Goal: Task Accomplishment & Management: Complete application form

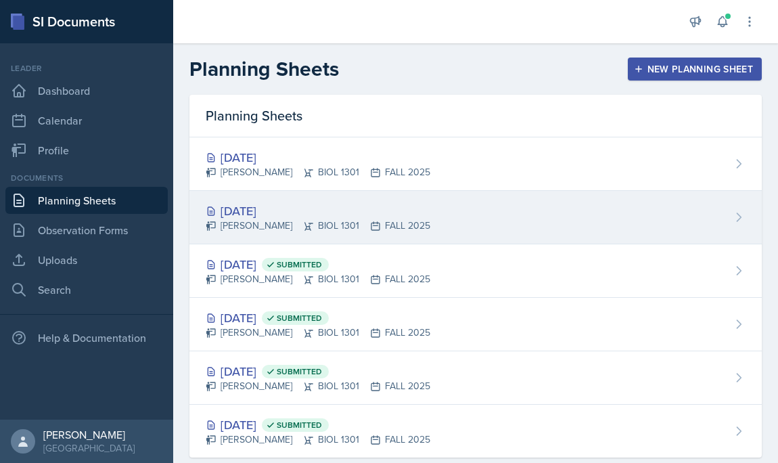
click at [240, 209] on div "[DATE]" at bounding box center [318, 211] width 225 height 18
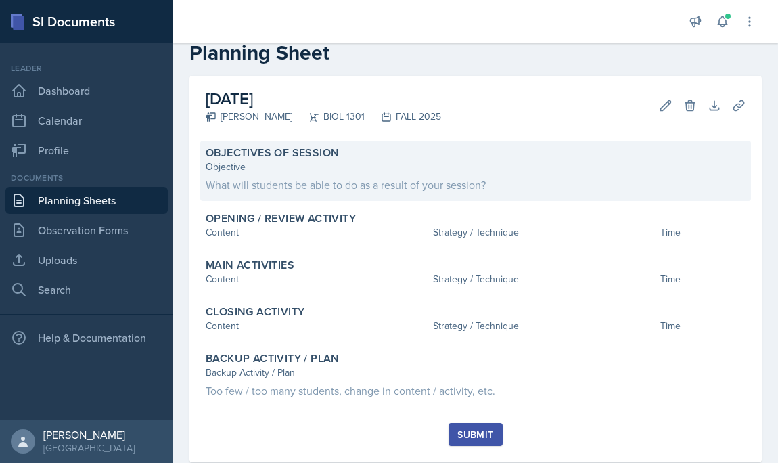
scroll to position [40, 0]
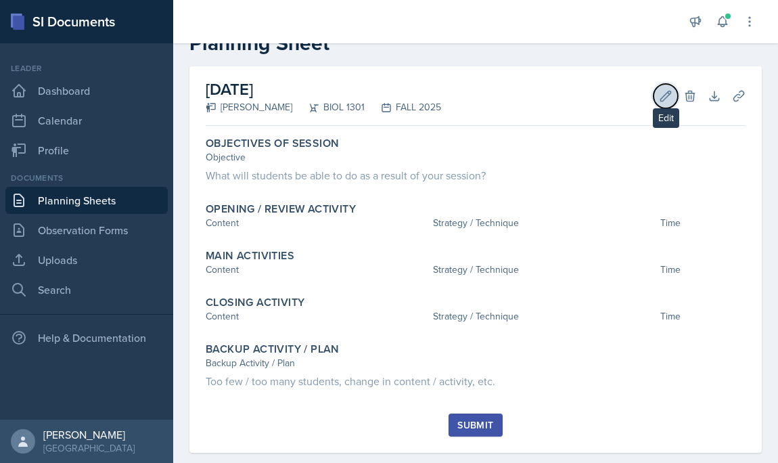
click at [657, 94] on button "Edit" at bounding box center [666, 96] width 24 height 24
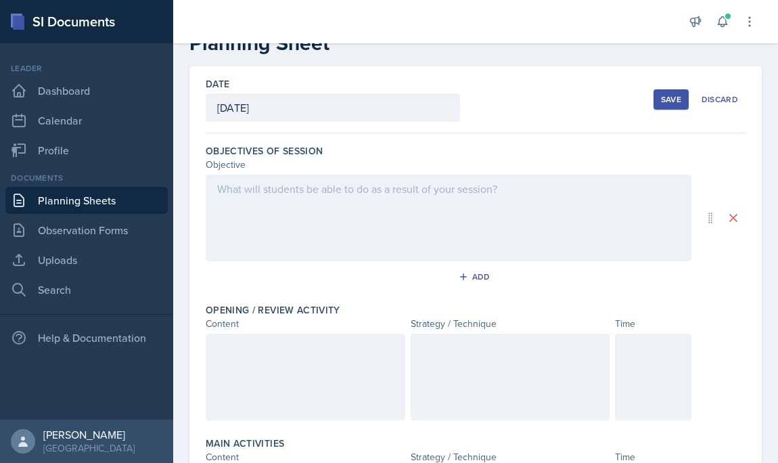
click at [344, 232] on div at bounding box center [449, 218] width 486 height 87
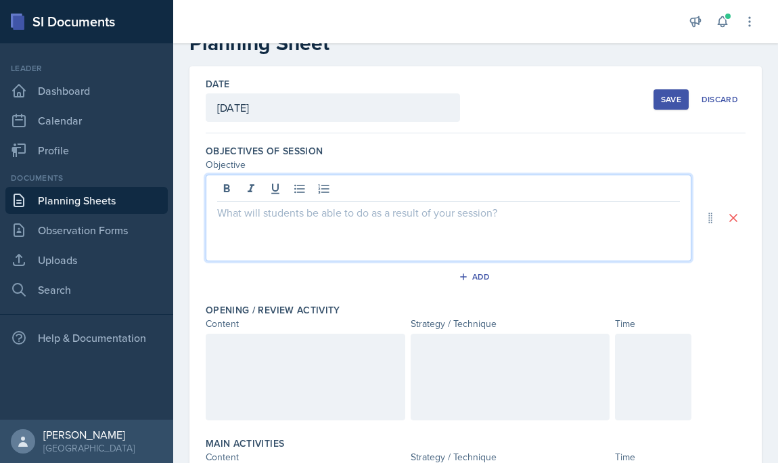
scroll to position [64, 0]
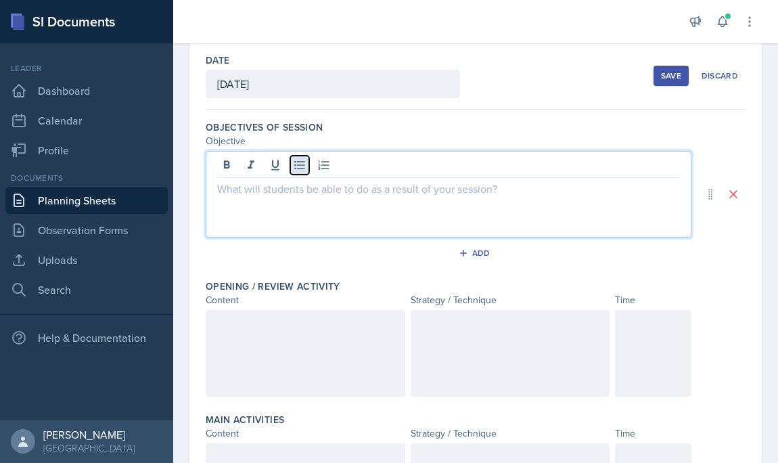
click at [299, 166] on icon at bounding box center [300, 165] width 14 height 14
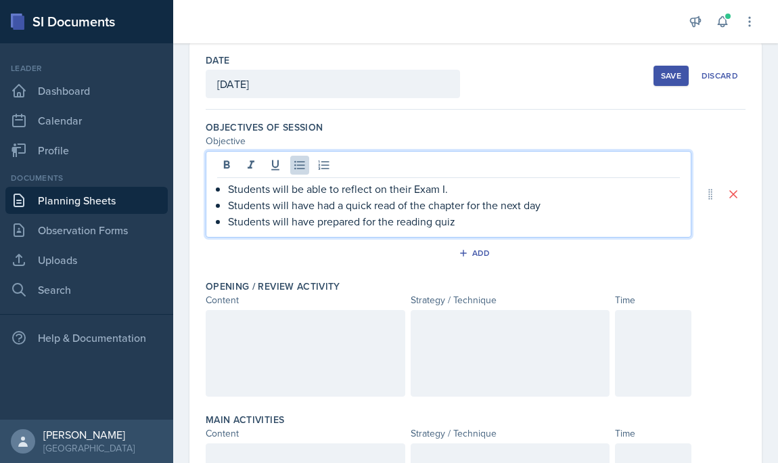
click at [396, 223] on p "Students will have prepared for the reading quiz" at bounding box center [454, 221] width 452 height 16
click at [517, 227] on p "Students will have prepared for the in class reading quiz" at bounding box center [454, 221] width 452 height 16
click at [478, 188] on p "Students will be able to reflect on their Exam I." at bounding box center [454, 189] width 452 height 16
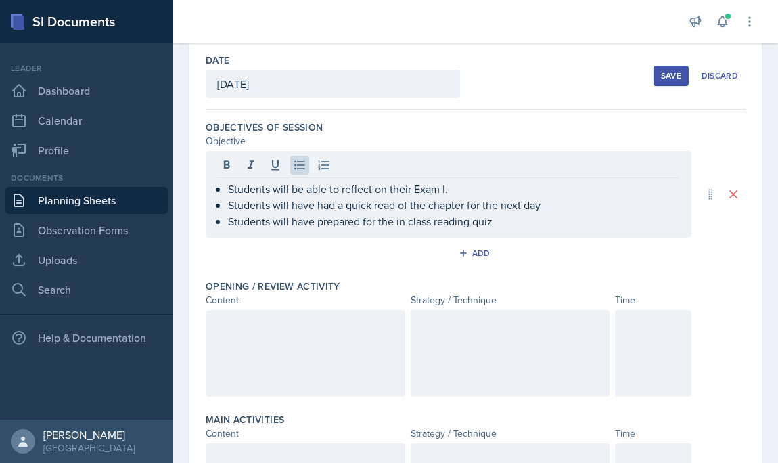
click at [352, 357] on div at bounding box center [306, 353] width 200 height 87
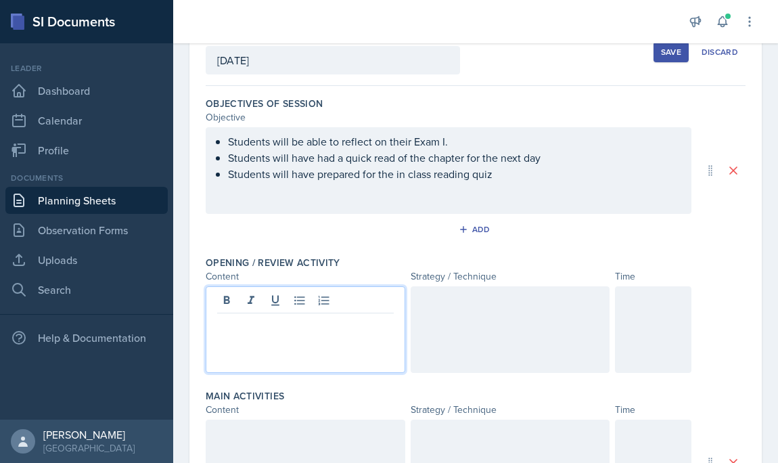
click at [626, 310] on div at bounding box center [653, 329] width 76 height 87
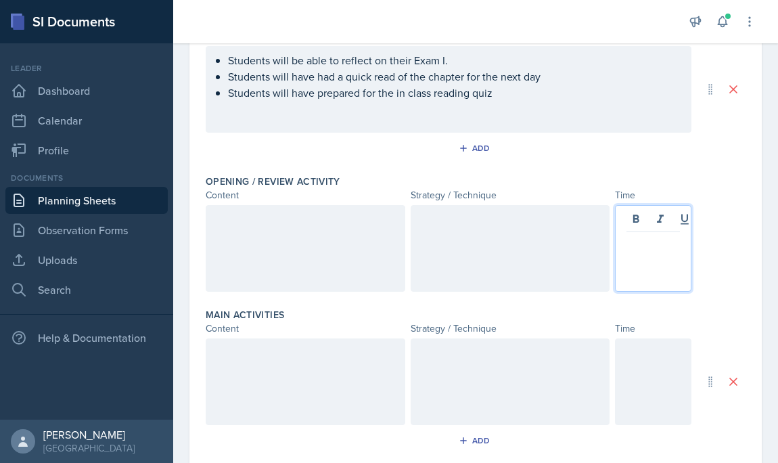
scroll to position [172, 0]
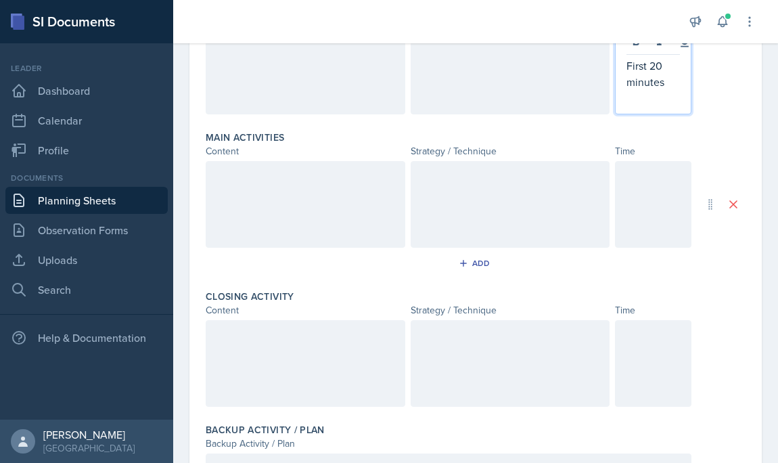
click at [640, 194] on div at bounding box center [653, 204] width 76 height 87
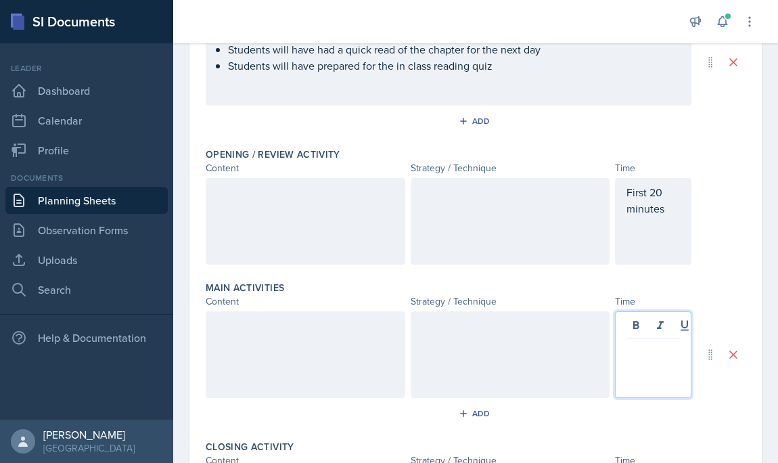
scroll to position [194, 0]
click at [663, 196] on div "First 20 minutes" at bounding box center [653, 222] width 76 height 87
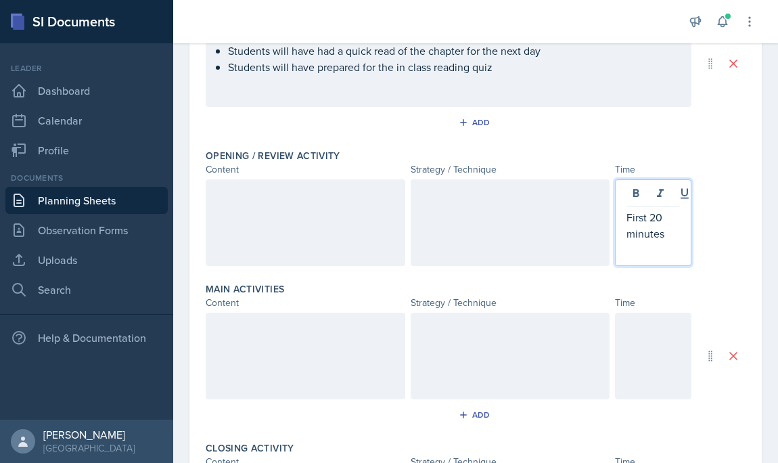
click at [630, 331] on div at bounding box center [653, 356] width 76 height 87
click at [664, 209] on p "First 20 minutes" at bounding box center [652, 225] width 53 height 32
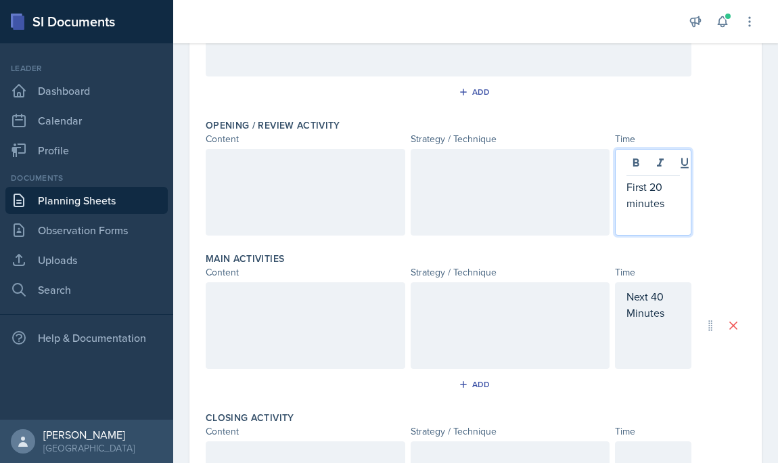
scroll to position [338, 0]
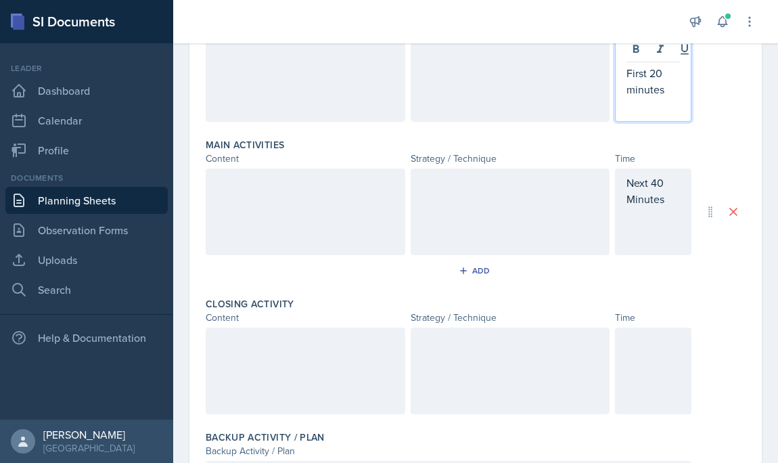
click at [663, 182] on p "Next 40 Minutes" at bounding box center [652, 191] width 53 height 32
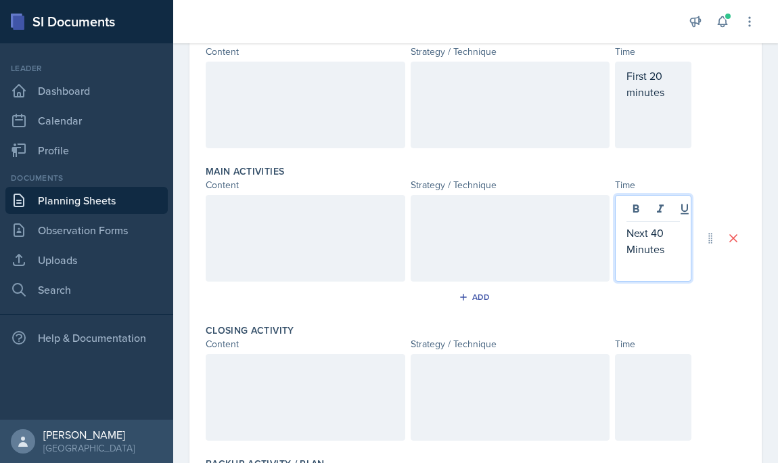
scroll to position [267, 0]
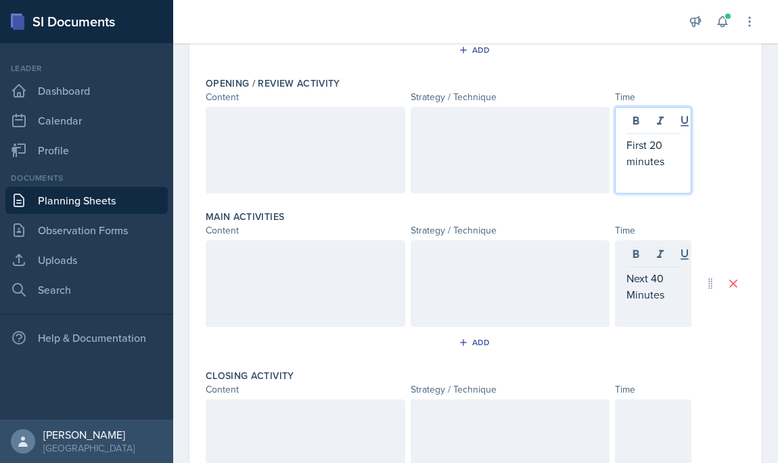
click at [662, 137] on p "First 20 minutes" at bounding box center [652, 153] width 53 height 32
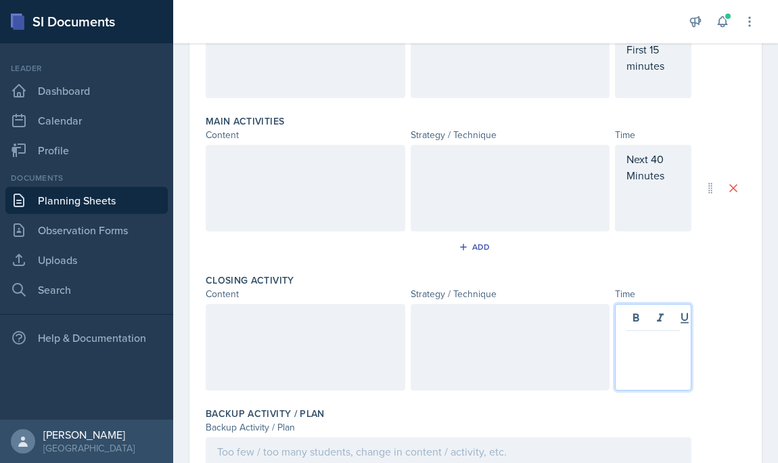
click at [626, 334] on p at bounding box center [652, 342] width 53 height 16
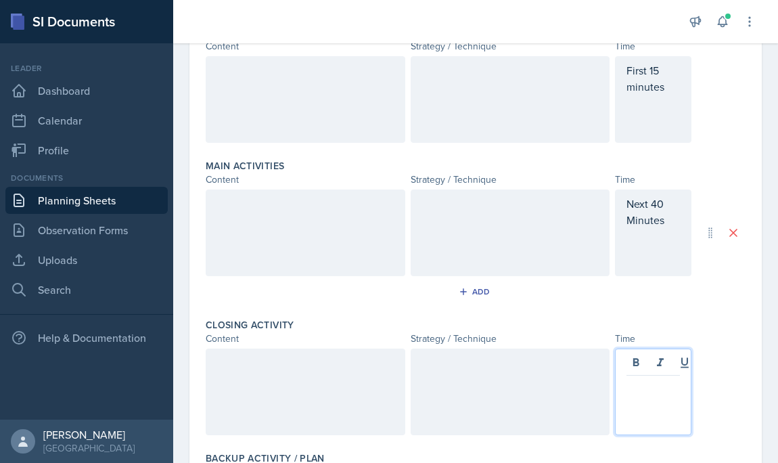
scroll to position [315, 0]
click at [597, 302] on div "Add" at bounding box center [476, 296] width 540 height 26
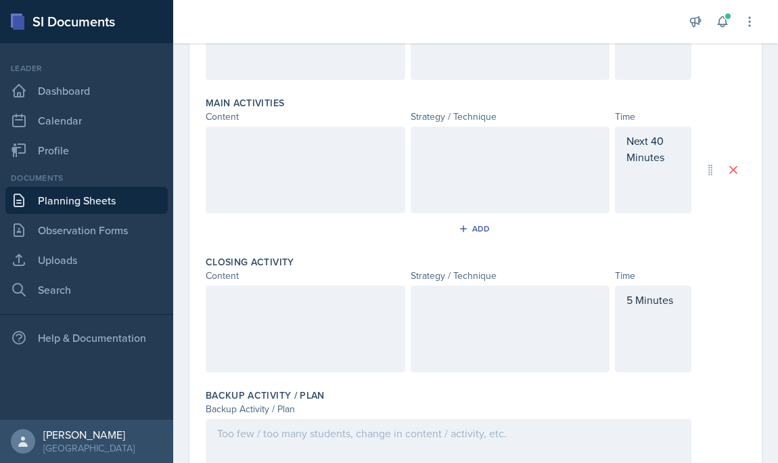
click at [631, 314] on div "5 Minutes" at bounding box center [653, 328] width 76 height 87
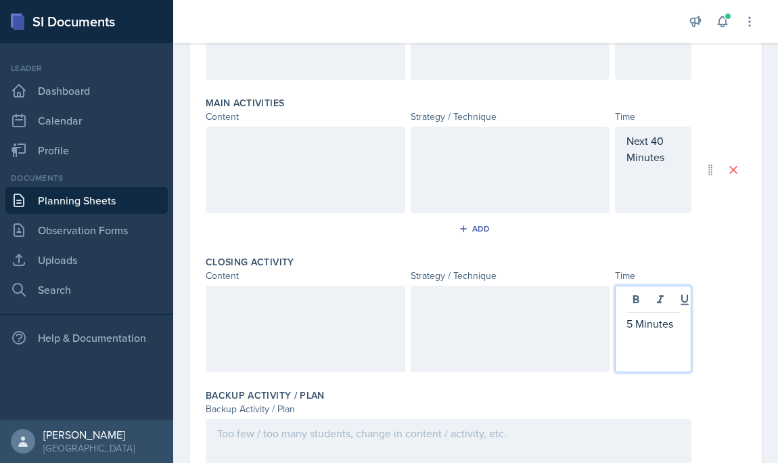
scroll to position [404, 0]
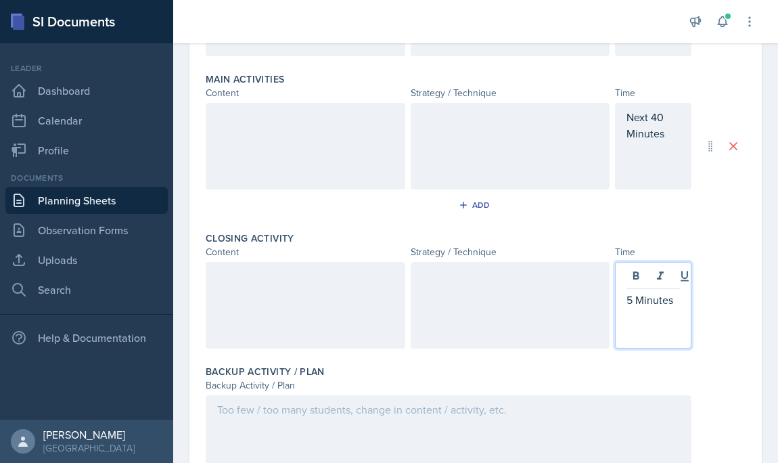
click at [625, 298] on div "5 Minutes" at bounding box center [653, 305] width 76 height 87
click at [628, 298] on p "5 Minutes" at bounding box center [652, 300] width 53 height 16
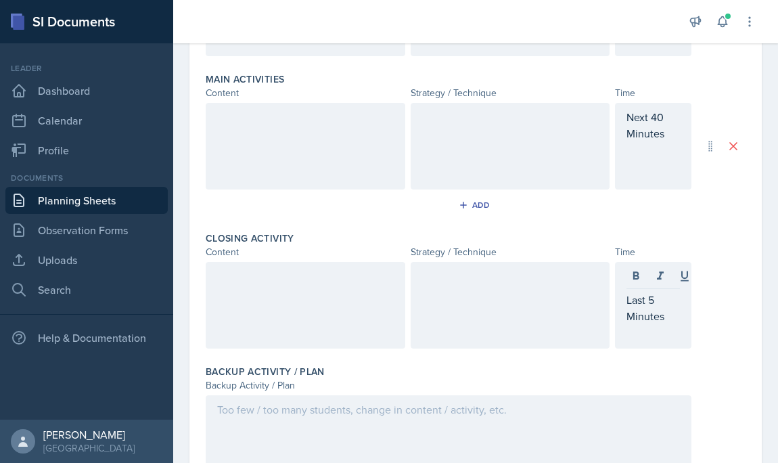
click at [535, 307] on div at bounding box center [511, 305] width 200 height 87
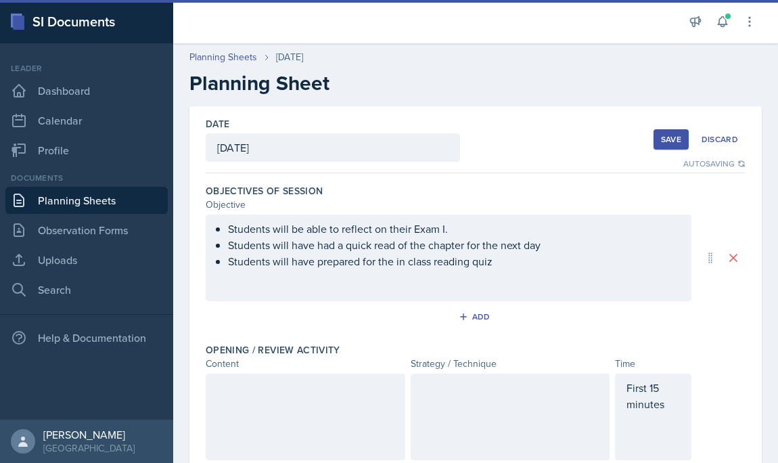
scroll to position [129, 0]
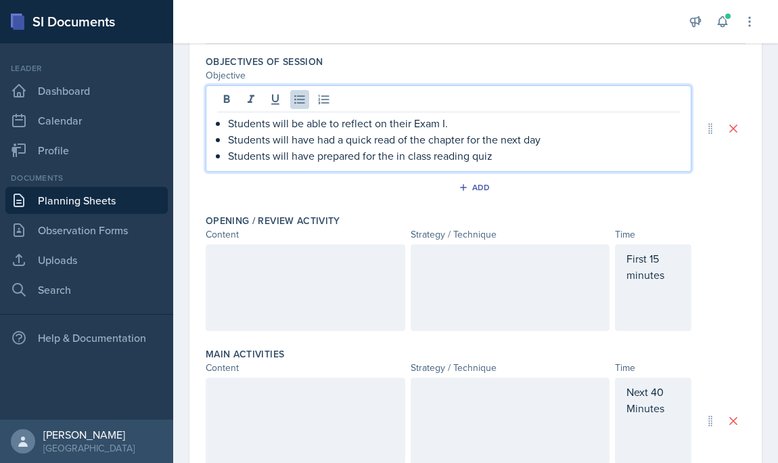
click at [505, 139] on ul "Students will be able to reflect on their Exam I. Students will have had a quic…" at bounding box center [454, 139] width 452 height 49
click at [286, 299] on div at bounding box center [306, 287] width 200 height 87
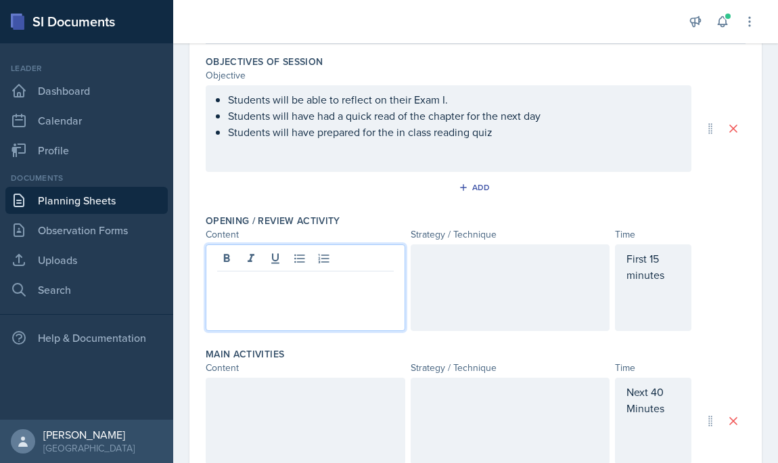
scroll to position [153, 0]
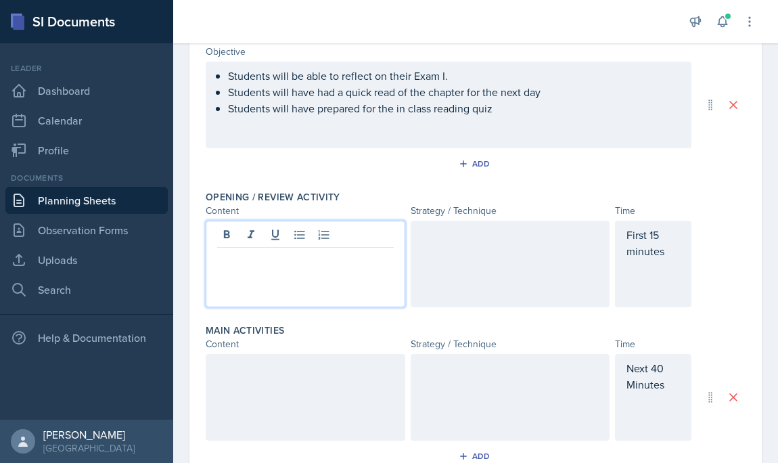
click at [507, 106] on ul "Students will be able to reflect on their Exam I. Students will have had a quic…" at bounding box center [454, 92] width 452 height 49
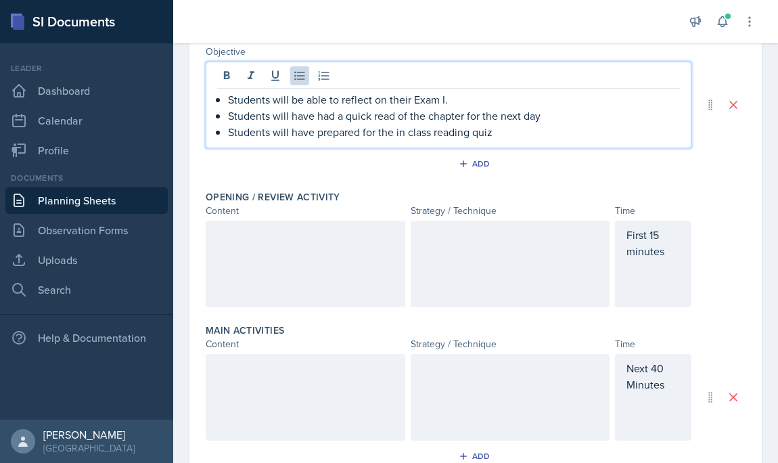
click at [464, 95] on p "Students will be able to reflect on their Exam I." at bounding box center [454, 99] width 452 height 16
click at [313, 250] on div at bounding box center [306, 264] width 200 height 87
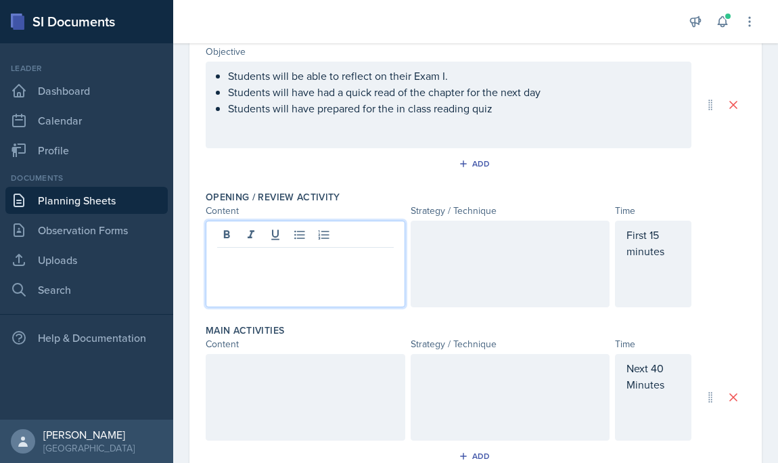
scroll to position [177, 0]
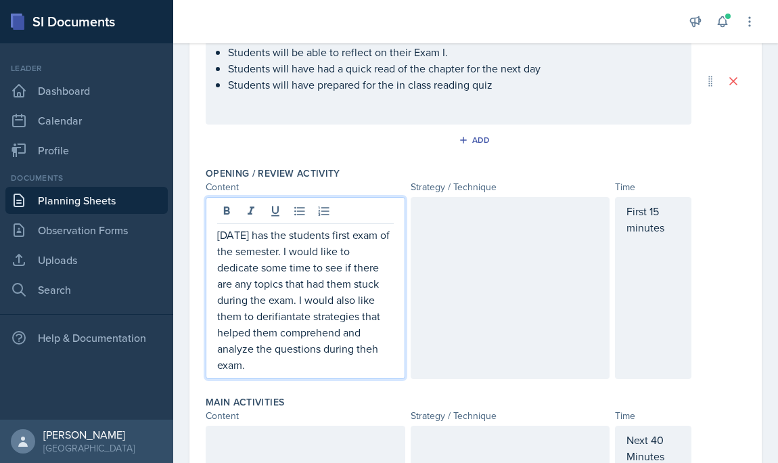
click at [292, 315] on p "[DATE] has the students first exam of the semester. I would like to dedicate so…" at bounding box center [305, 300] width 177 height 146
click at [275, 317] on p "[DATE] has the students first exam of the semester. I would like to dedicate so…" at bounding box center [305, 300] width 177 height 146
click at [285, 317] on p "[DATE] has the students first exam of the semester. I would like to dedicate so…" at bounding box center [305, 300] width 177 height 146
click at [270, 334] on p "[DATE] has the students first exam of the semester. I would like to dedicate so…" at bounding box center [305, 300] width 177 height 146
click at [300, 308] on p "[DATE] has the students first exam of the semester. I would like to dedicate so…" at bounding box center [305, 300] width 177 height 146
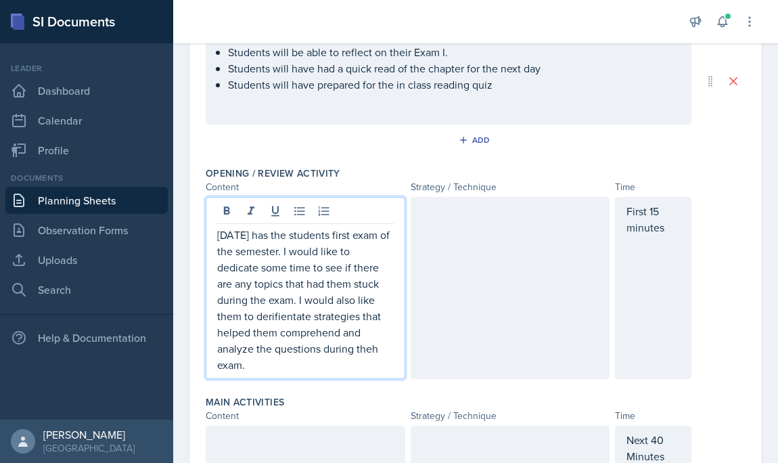
click at [311, 319] on p "[DATE] has the students first exam of the semester. I would like to dedicate so…" at bounding box center [305, 300] width 177 height 146
click at [338, 320] on p "[DATE] has the students first exam of the semester. I would like to dedicate so…" at bounding box center [305, 300] width 177 height 146
click at [322, 365] on p "[DATE] has the students first exam of the semester. I would like to dedicate so…" at bounding box center [305, 300] width 177 height 146
click at [376, 361] on p "[DATE] has the students first exam of the semester. I would like to dedicate so…" at bounding box center [305, 300] width 177 height 146
click at [472, 225] on div at bounding box center [511, 288] width 200 height 182
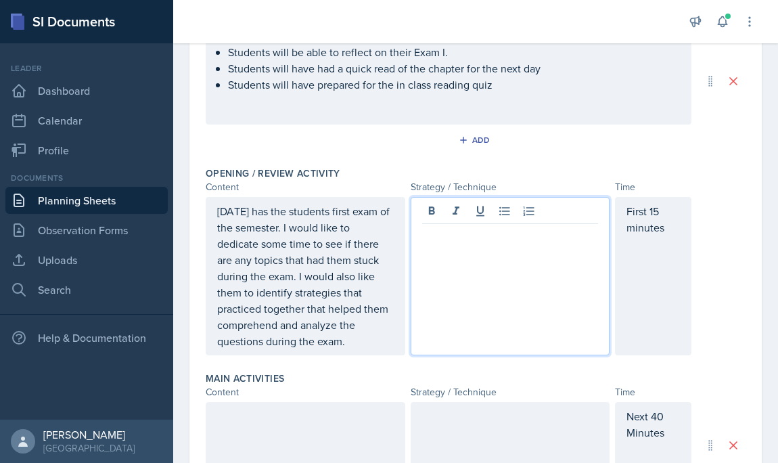
scroll to position [200, 0]
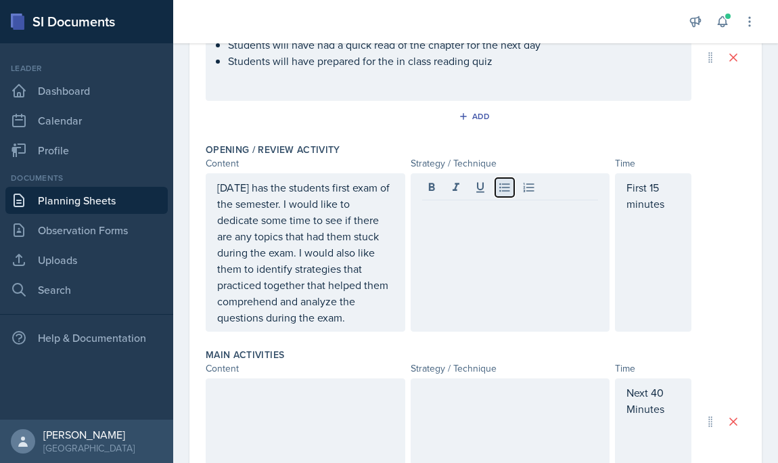
click at [503, 188] on icon at bounding box center [505, 188] width 14 height 14
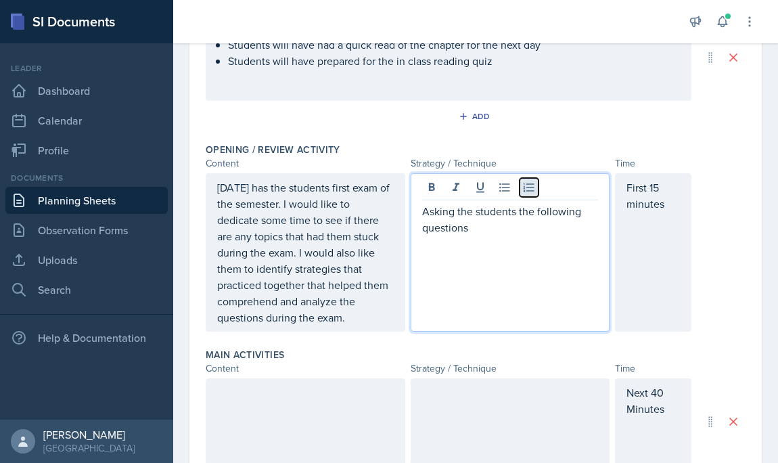
click at [530, 189] on icon at bounding box center [529, 188] width 14 height 14
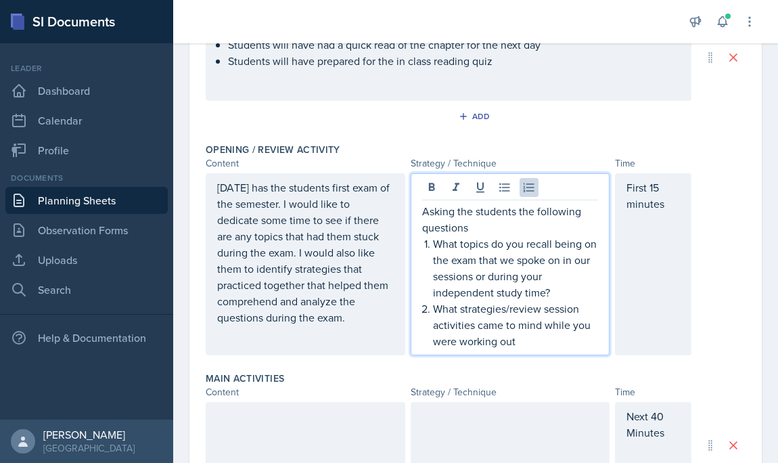
click at [476, 327] on p "What strategies/review session activities came to mind while you were working o…" at bounding box center [516, 324] width 166 height 49
click at [541, 329] on p "What strategies/review session activities came to mind while you were working o…" at bounding box center [516, 324] width 166 height 49
click at [524, 340] on p "What strategies/review session activities came to mind while you were working o…" at bounding box center [516, 324] width 166 height 49
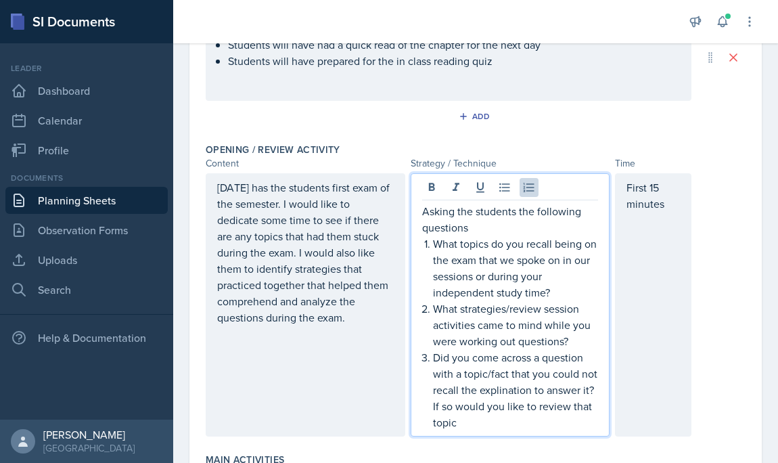
click at [520, 389] on p "Did you come across a question with a topic/fact that you could not recall the …" at bounding box center [516, 389] width 166 height 81
click at [500, 392] on p "Did you come across a question with a topic/fact that you could not recall the …" at bounding box center [516, 389] width 166 height 81
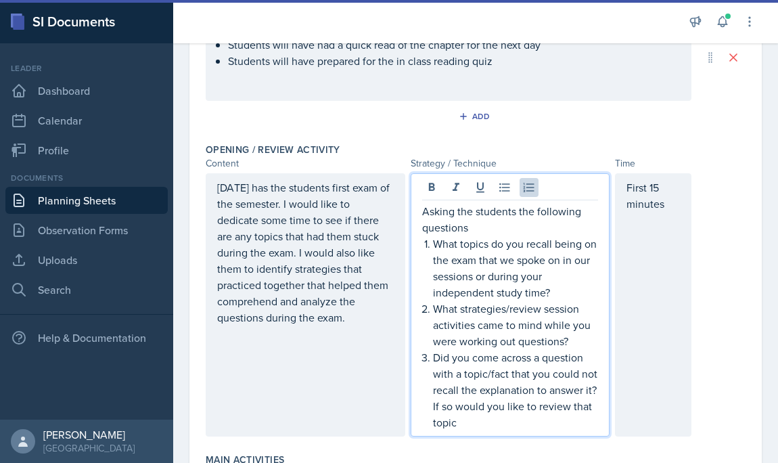
click at [501, 409] on p "Did you come across a question with a topic/fact that you could not recall the …" at bounding box center [516, 389] width 166 height 81
click at [490, 420] on p "Did you come across a question with a topic/fact that you could not recall the …" at bounding box center [516, 389] width 166 height 81
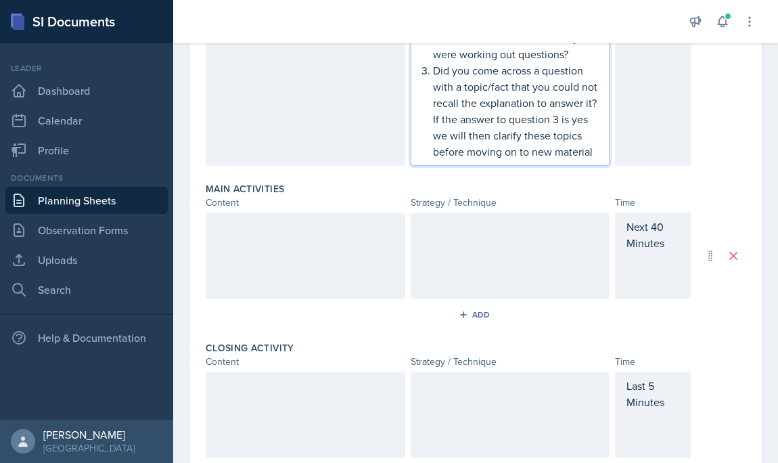
scroll to position [548, 0]
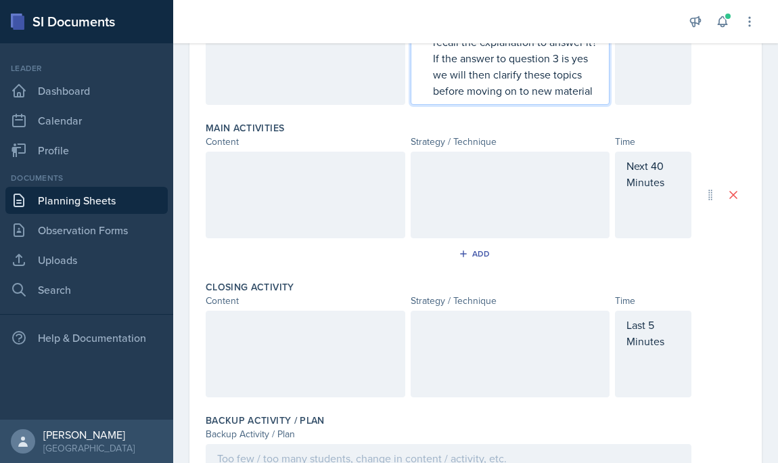
click at [273, 170] on div at bounding box center [306, 195] width 200 height 87
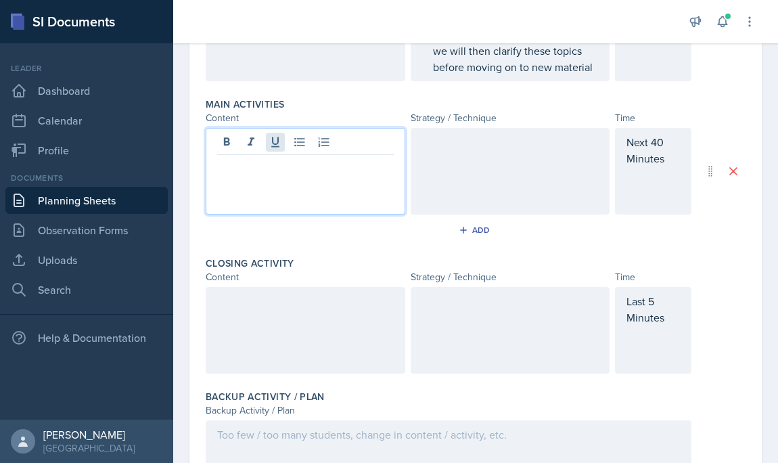
scroll to position [524, 0]
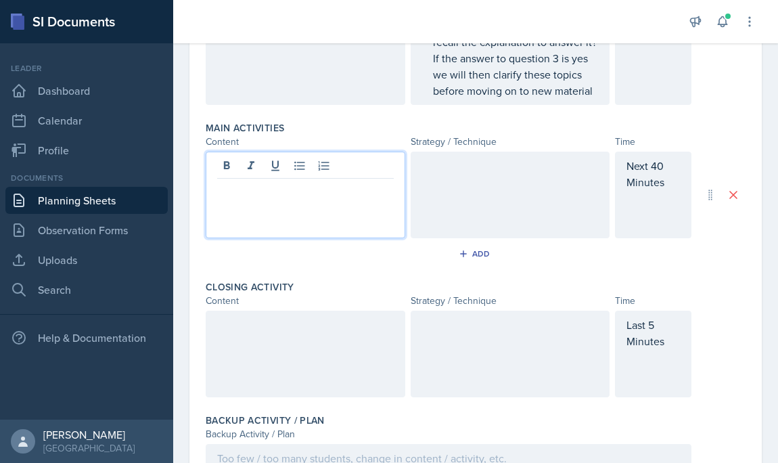
click at [438, 183] on div at bounding box center [511, 195] width 200 height 87
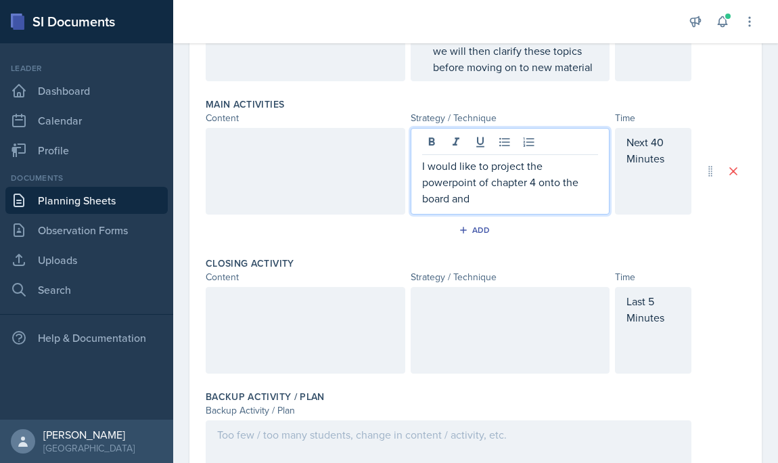
click at [666, 146] on div "Next 40 Minutes" at bounding box center [653, 171] width 76 height 87
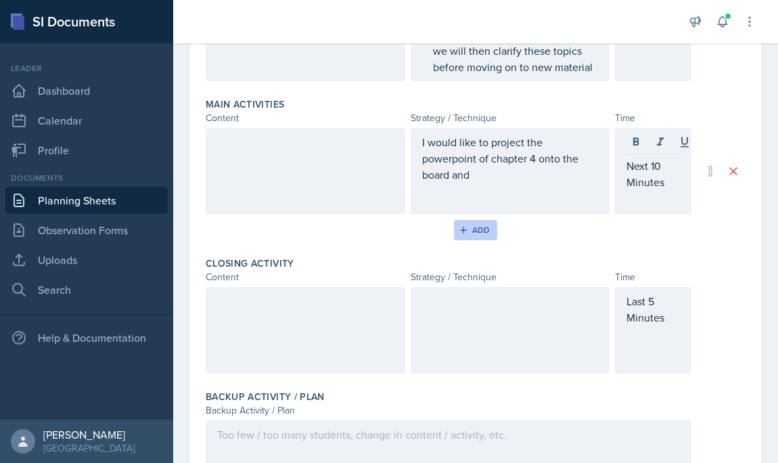
click at [474, 231] on div "Add" at bounding box center [475, 230] width 29 height 11
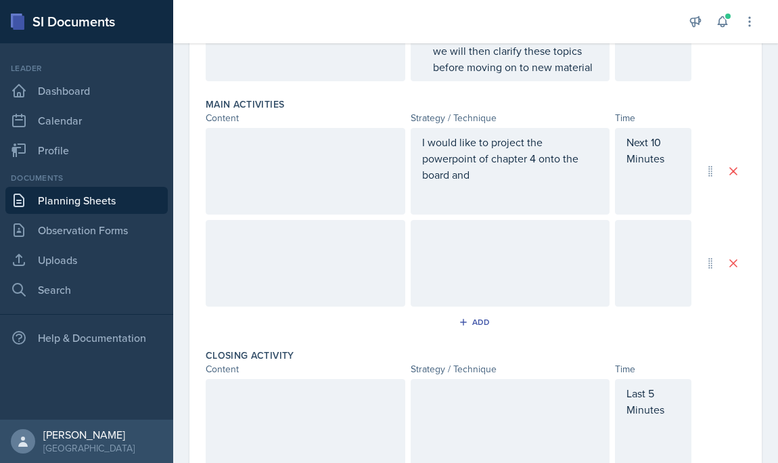
click at [683, 235] on div at bounding box center [653, 263] width 76 height 87
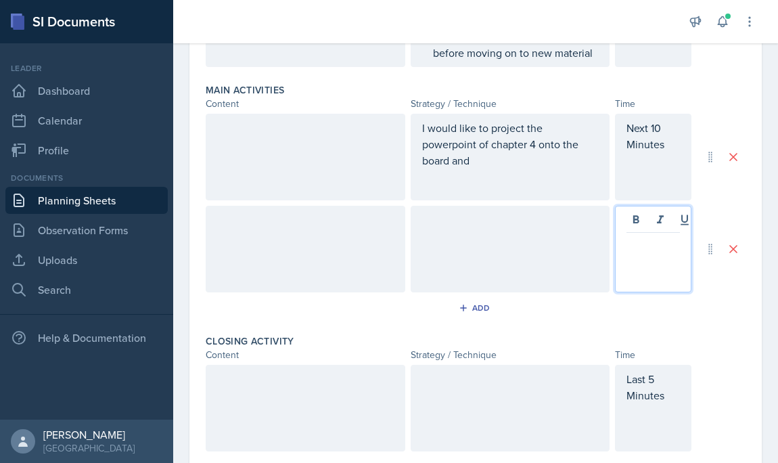
scroll to position [564, 0]
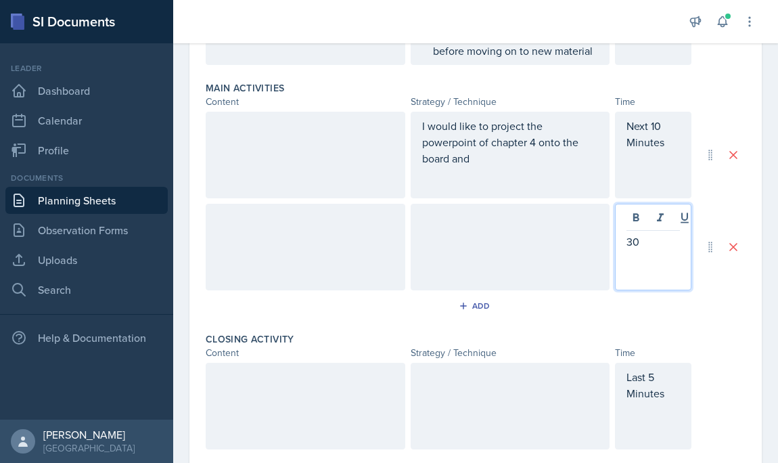
click at [492, 214] on div at bounding box center [511, 247] width 200 height 87
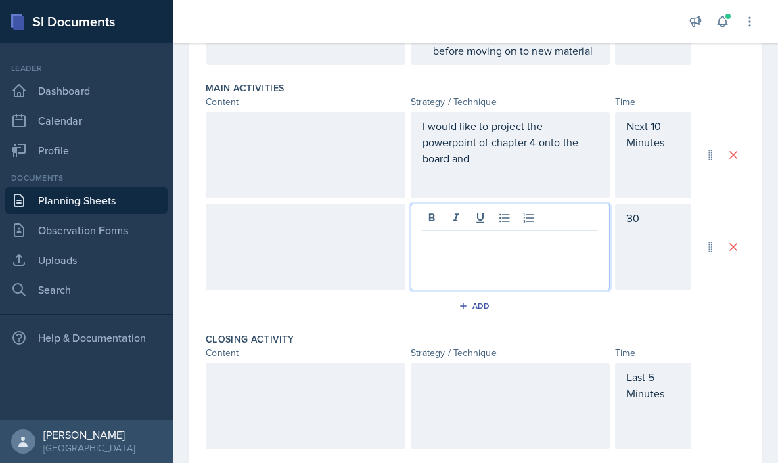
click at [576, 150] on p "I would like to project the powerpoint of chapter 4 onto the board and" at bounding box center [510, 142] width 177 height 49
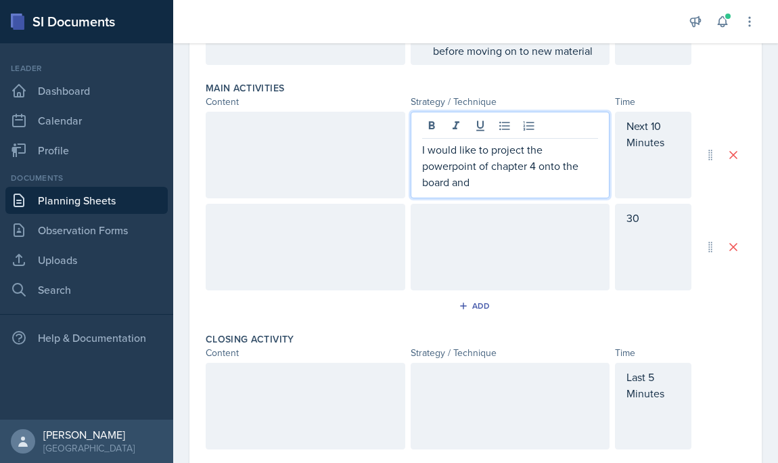
click at [570, 171] on p "I would like to project the powerpoint of chapter 4 onto the board and" at bounding box center [510, 165] width 177 height 49
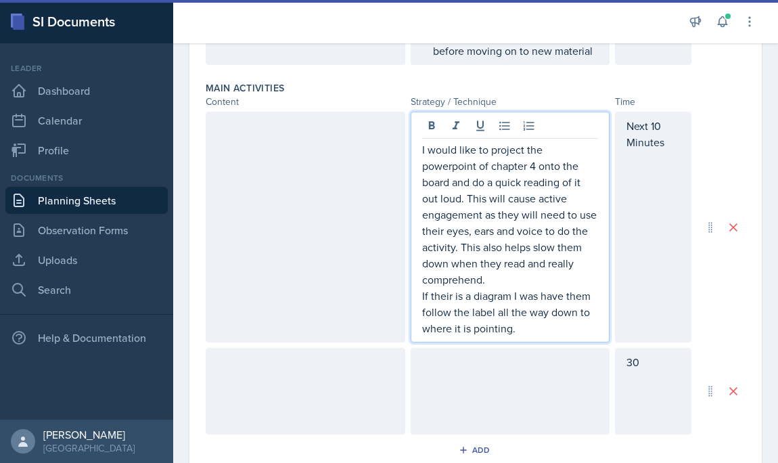
click at [554, 186] on p "I would like to project the powerpoint of chapter 4 onto the board and do a qui…" at bounding box center [510, 214] width 177 height 146
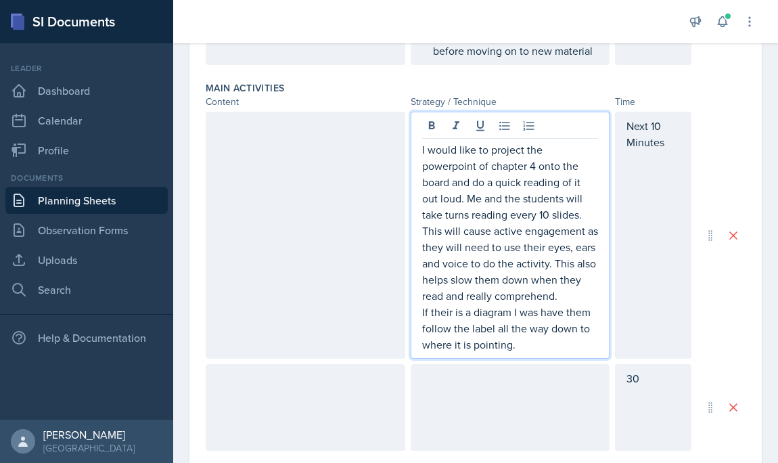
click at [516, 296] on p "I would like to project the powerpoint of chapter 4 onto the board and do a qui…" at bounding box center [510, 222] width 177 height 162
click at [525, 340] on p "If their is a diagram I was have them follow the label all the way down to wher…" at bounding box center [510, 328] width 177 height 49
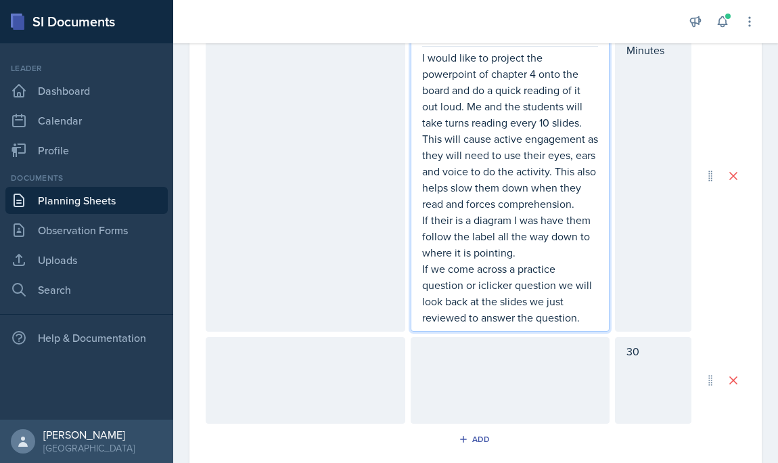
scroll to position [555, 0]
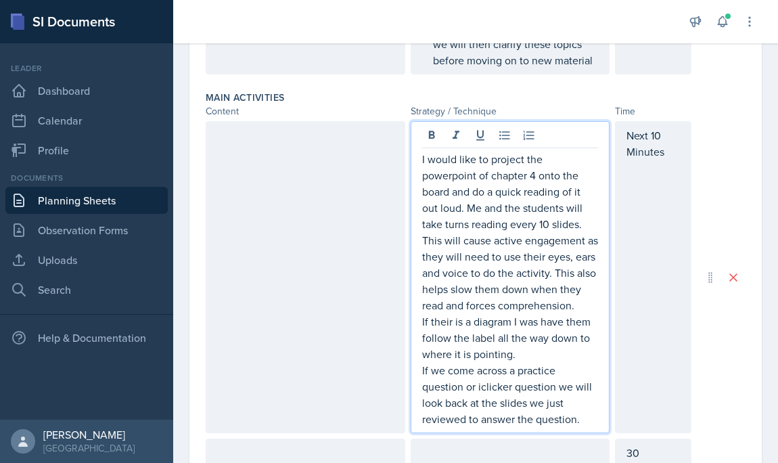
click at [331, 202] on div at bounding box center [306, 277] width 200 height 312
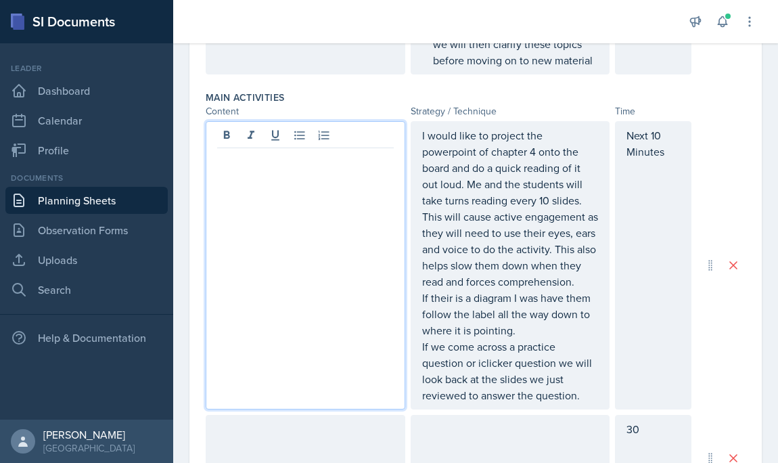
scroll to position [578, 0]
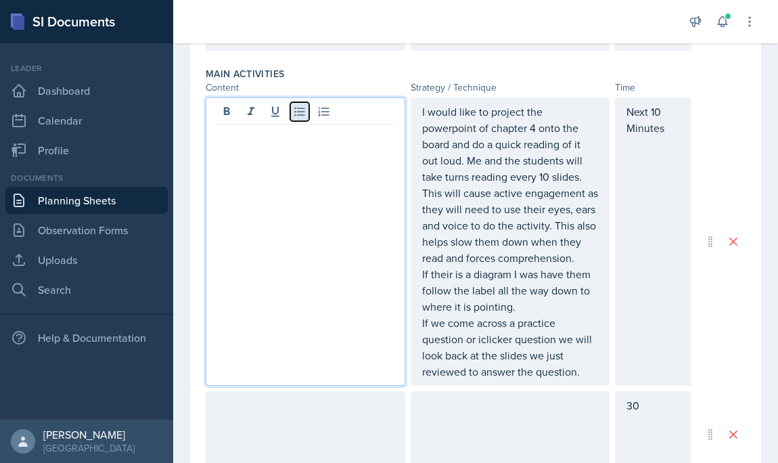
click at [298, 115] on icon at bounding box center [299, 112] width 10 height 9
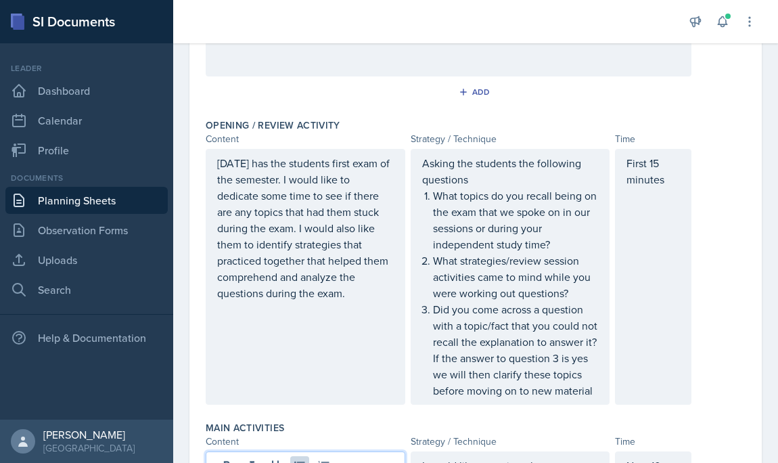
scroll to position [204, 0]
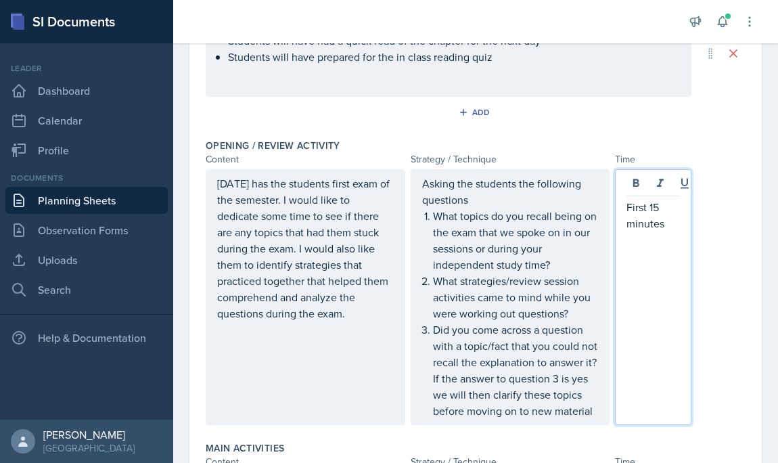
click at [660, 199] on p "First 15 minutes" at bounding box center [652, 215] width 53 height 32
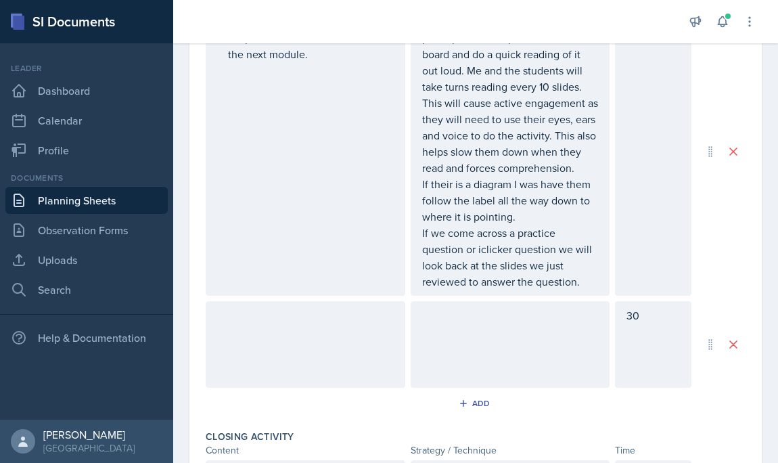
scroll to position [708, 0]
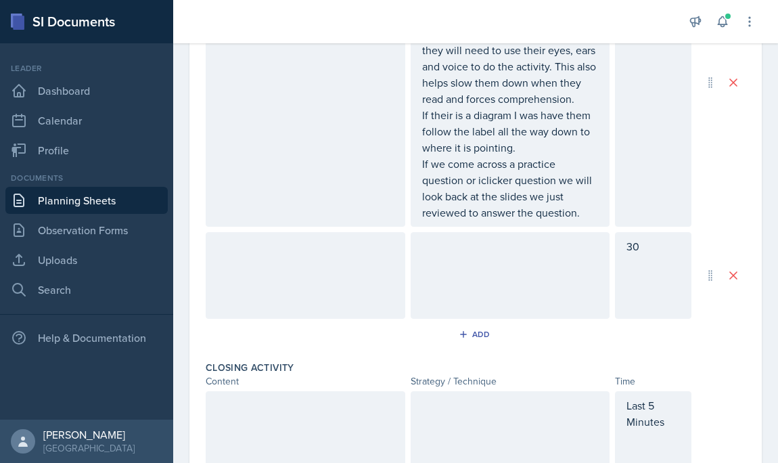
click at [639, 252] on p "30" at bounding box center [652, 246] width 53 height 16
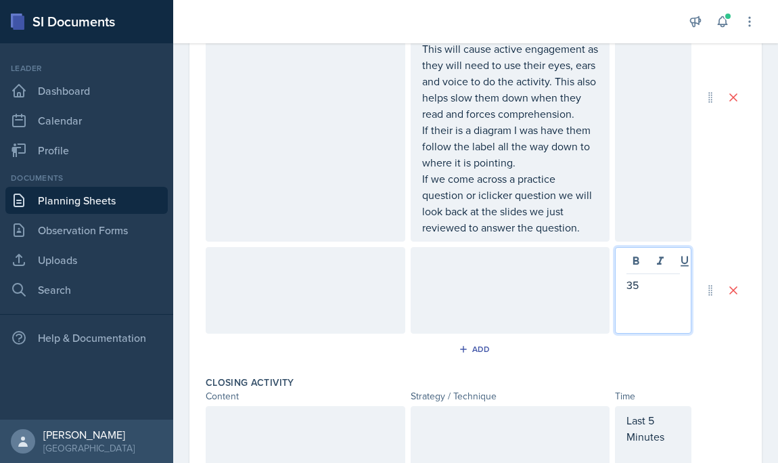
click at [451, 261] on p at bounding box center [510, 261] width 177 height 16
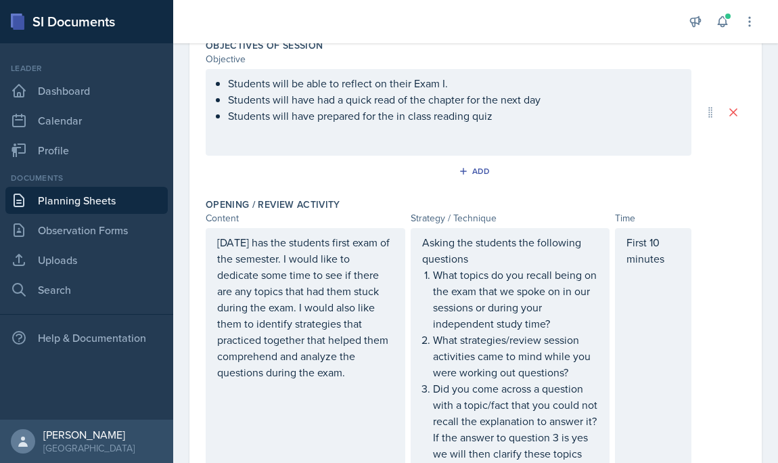
scroll to position [0, 0]
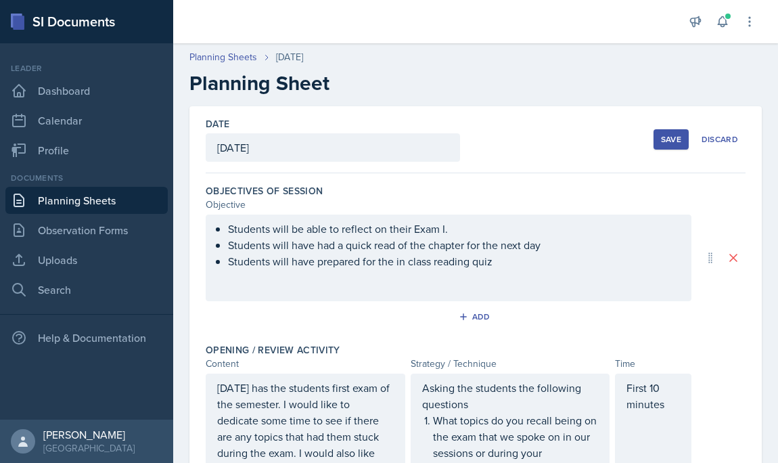
click at [666, 135] on div "Save" at bounding box center [671, 139] width 20 height 11
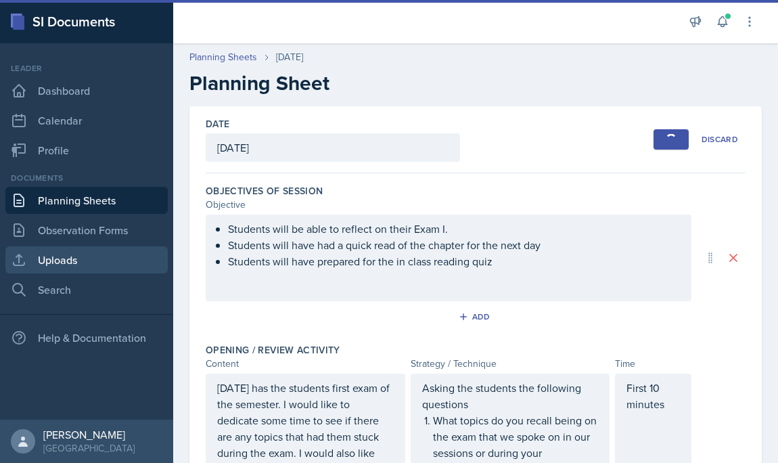
click at [76, 260] on link "Uploads" at bounding box center [86, 259] width 162 height 27
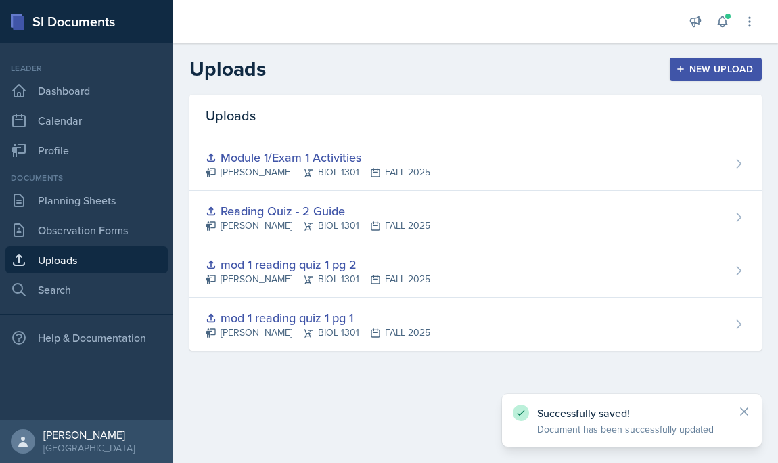
click at [734, 70] on div "New Upload" at bounding box center [716, 69] width 75 height 11
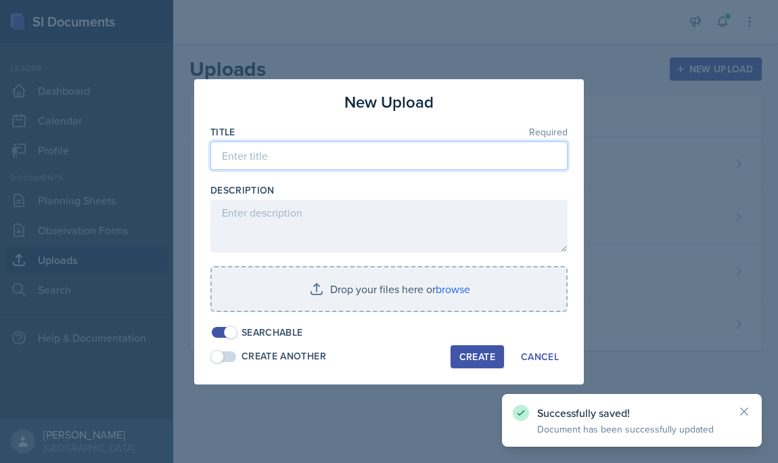
click at [299, 162] on input at bounding box center [388, 155] width 357 height 28
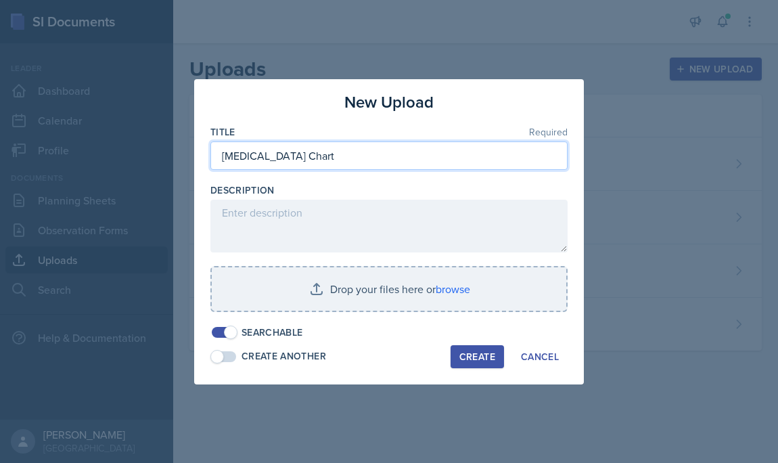
type input "[MEDICAL_DATA] Chart"
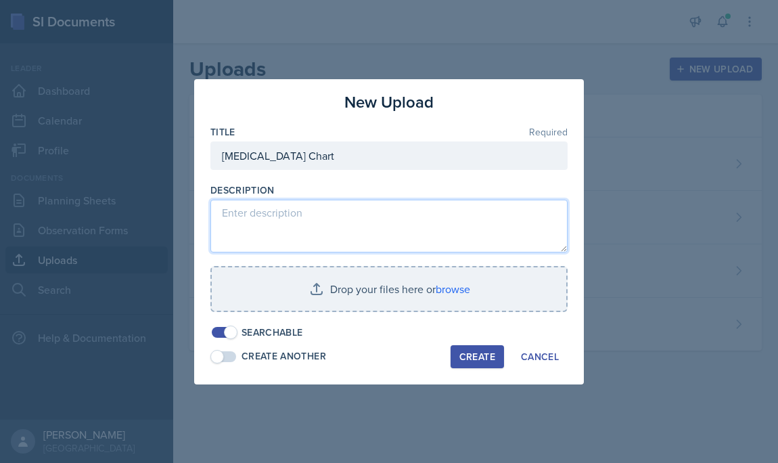
click at [272, 223] on textarea at bounding box center [388, 226] width 357 height 53
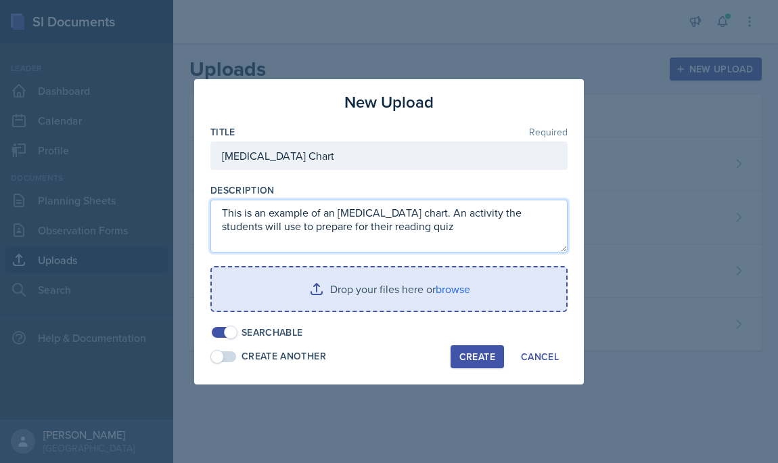
type textarea "This is an example of an [MEDICAL_DATA] chart. An activity the students will us…"
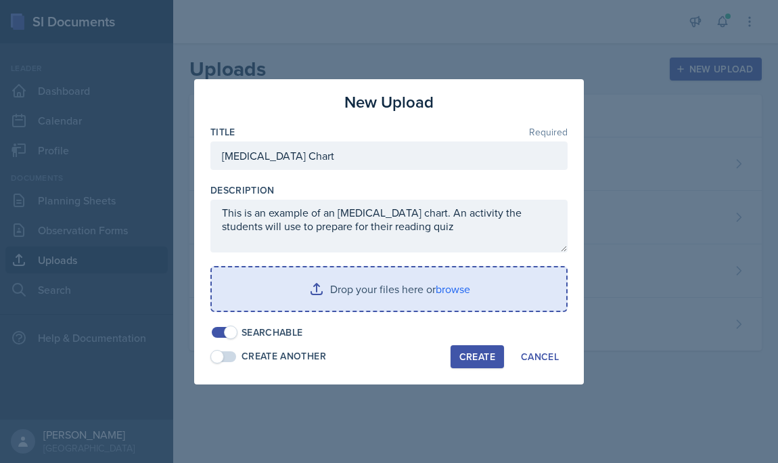
click at [400, 288] on input "file" at bounding box center [389, 288] width 354 height 43
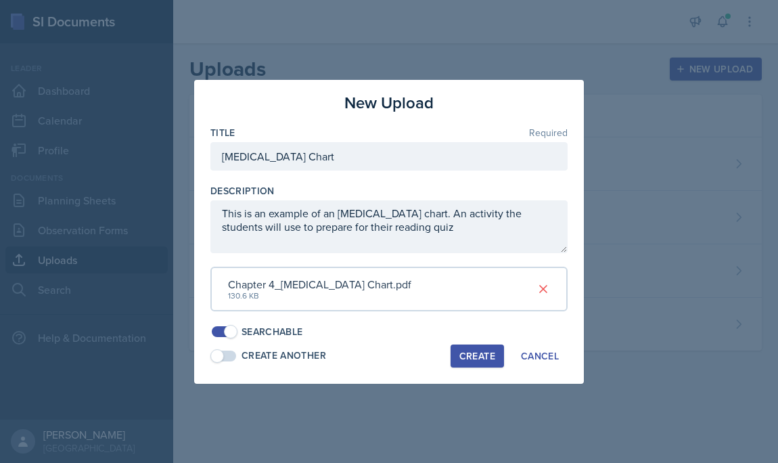
click at [478, 357] on div "Create" at bounding box center [477, 355] width 36 height 11
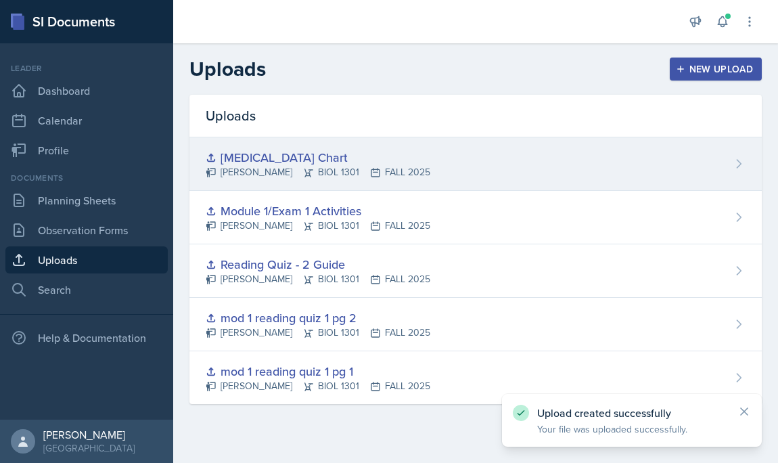
click at [292, 155] on div "[MEDICAL_DATA] Chart" at bounding box center [318, 157] width 225 height 18
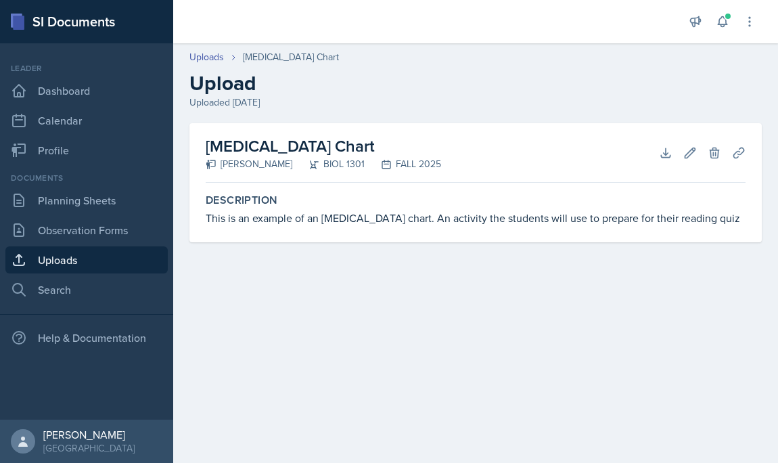
click at [285, 149] on h2 "[MEDICAL_DATA] Chart" at bounding box center [323, 146] width 235 height 24
click at [234, 167] on div "[PERSON_NAME]" at bounding box center [249, 164] width 87 height 14
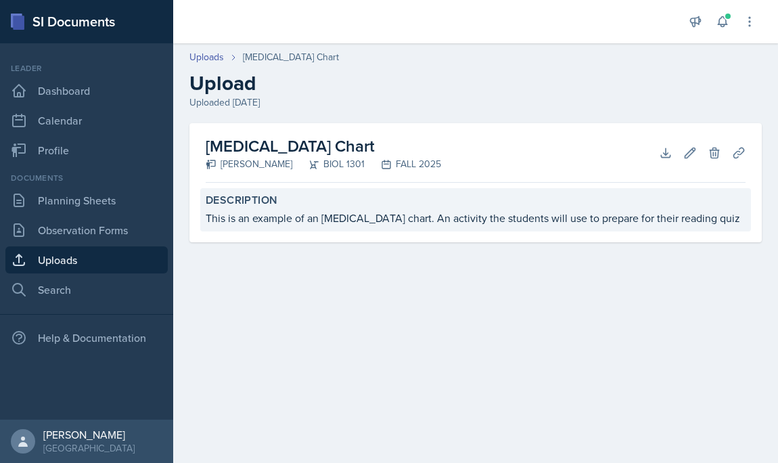
click at [279, 223] on div "This is an example of an [MEDICAL_DATA] chart. An activity the students will us…" at bounding box center [476, 218] width 540 height 16
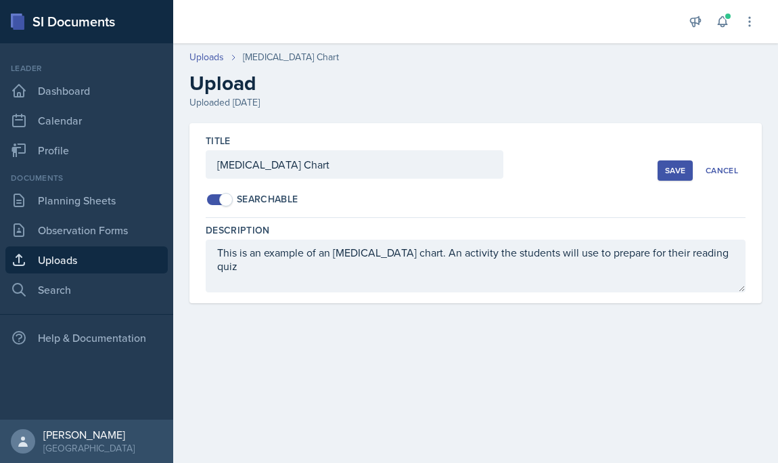
click at [672, 166] on div "Save" at bounding box center [675, 170] width 20 height 11
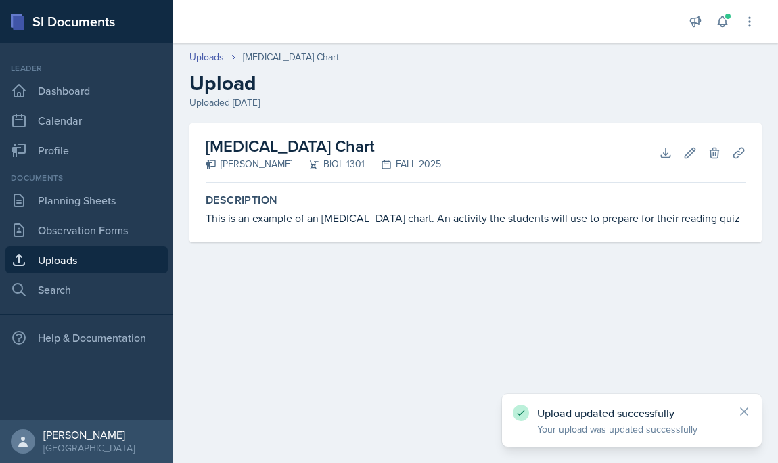
click at [365, 157] on div "FALL 2025" at bounding box center [403, 164] width 76 height 14
click at [231, 164] on div "[PERSON_NAME]" at bounding box center [249, 164] width 87 height 14
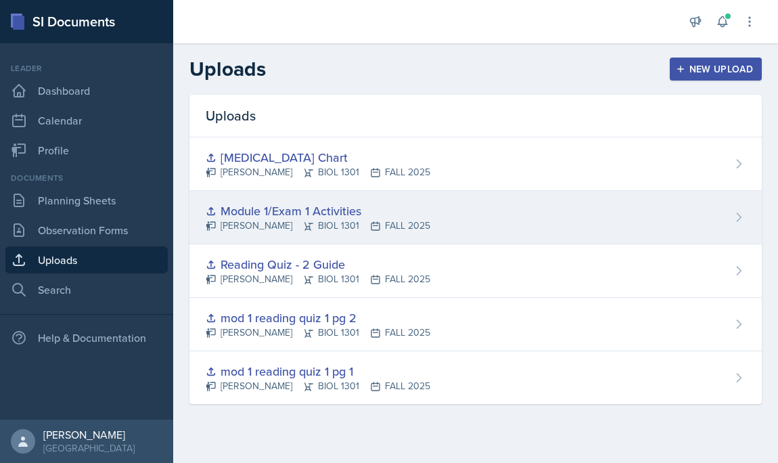
click at [261, 210] on div "Module 1/Exam 1 Activities" at bounding box center [318, 211] width 225 height 18
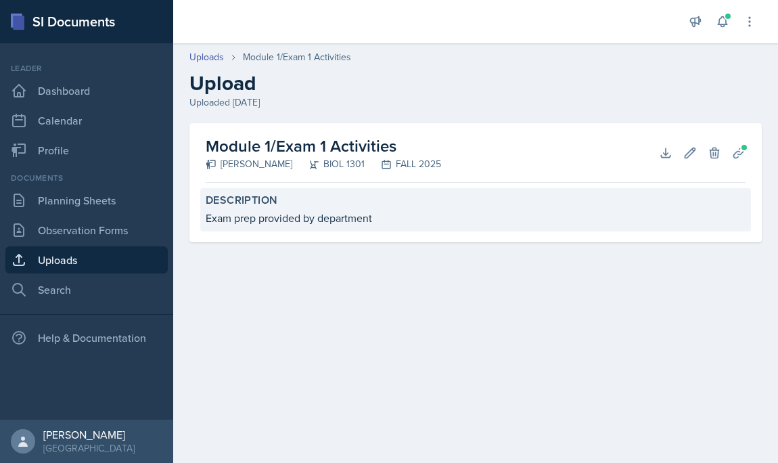
click at [269, 208] on div "Description Exam prep provided by department" at bounding box center [475, 209] width 551 height 43
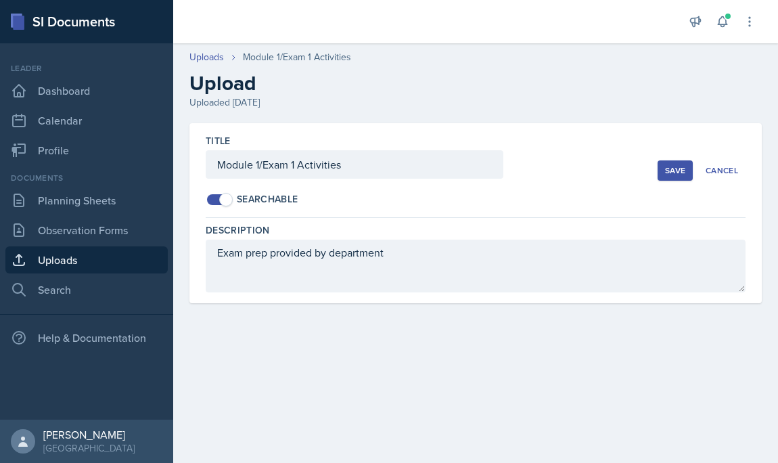
click at [674, 167] on div "Save" at bounding box center [675, 170] width 20 height 11
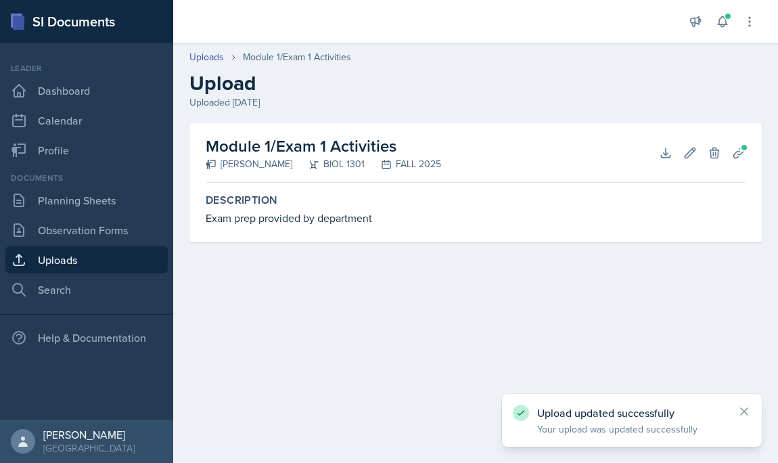
click at [371, 152] on h2 "Module 1/Exam 1 Activities" at bounding box center [323, 146] width 235 height 24
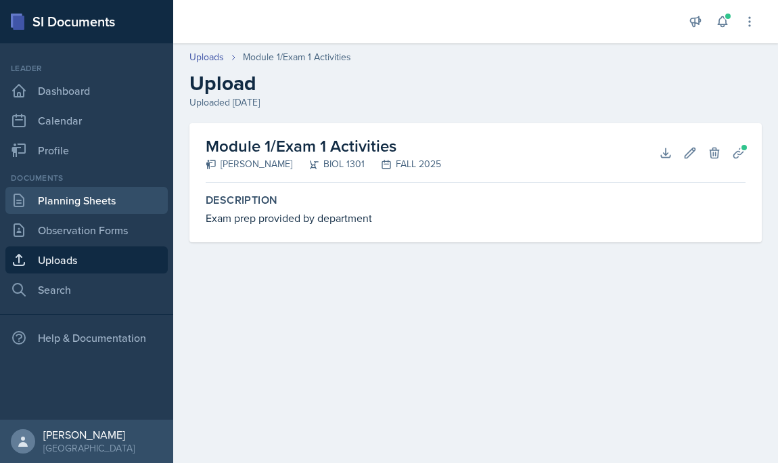
click at [87, 189] on link "Planning Sheets" at bounding box center [86, 200] width 162 height 27
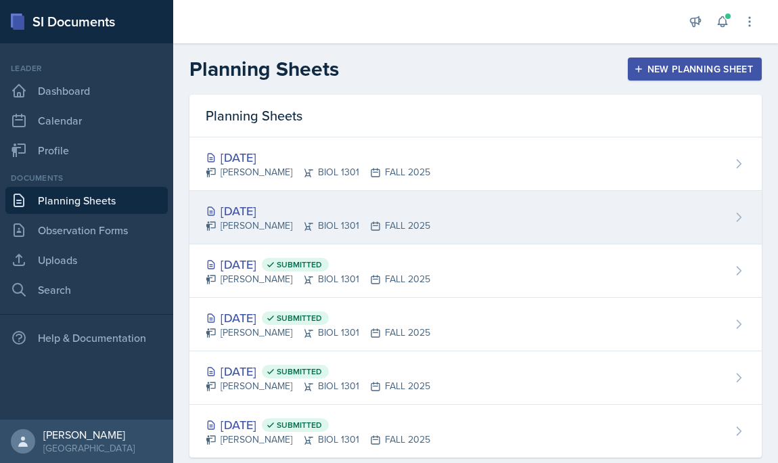
click at [304, 237] on div "[DATE] [PERSON_NAME] BIOL 1301 FALL 2025" at bounding box center [475, 217] width 572 height 53
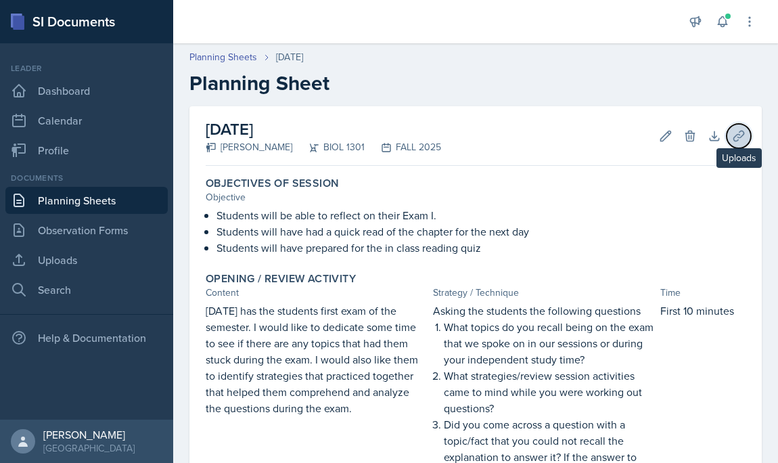
click at [737, 127] on button "Uploads" at bounding box center [739, 136] width 24 height 24
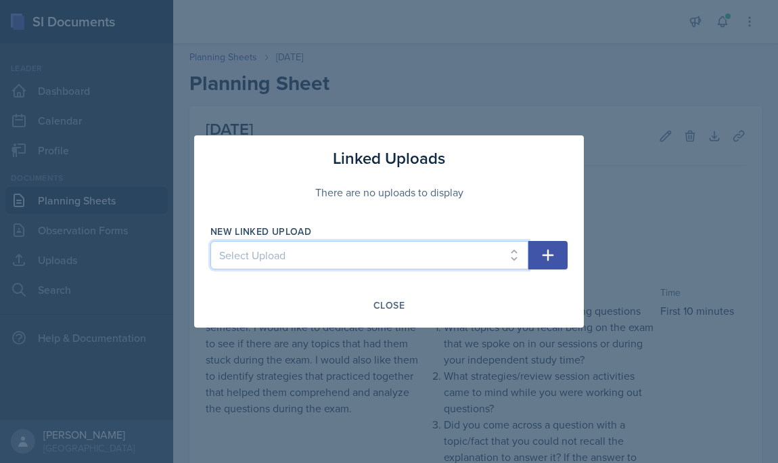
click at [415, 254] on select "Select Upload mod 1 reading quiz 1 pg 1 mod 1 reading quiz 1 pg 2 Reading Quiz …" at bounding box center [369, 255] width 318 height 28
select select "252f6f03-17e8-4715-8bb2-d6365d1e3218"
click at [210, 241] on select "Select Upload mod 1 reading quiz 1 pg 1 mod 1 reading quiz 1 pg 2 Reading Quiz …" at bounding box center [369, 255] width 318 height 28
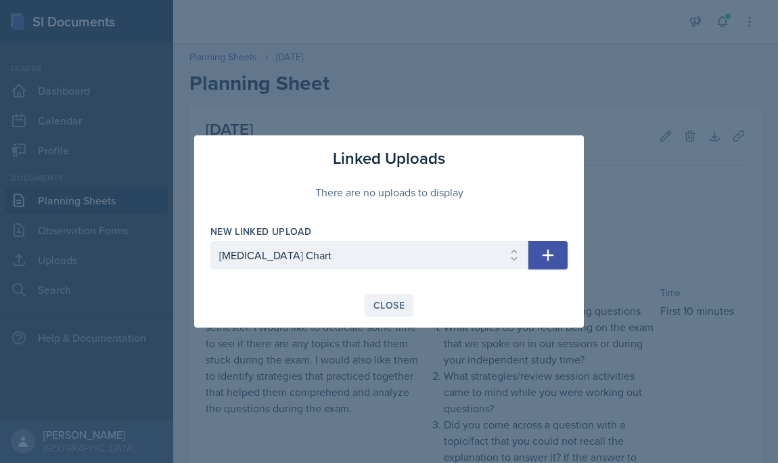
click at [392, 306] on div "Close" at bounding box center [388, 305] width 31 height 11
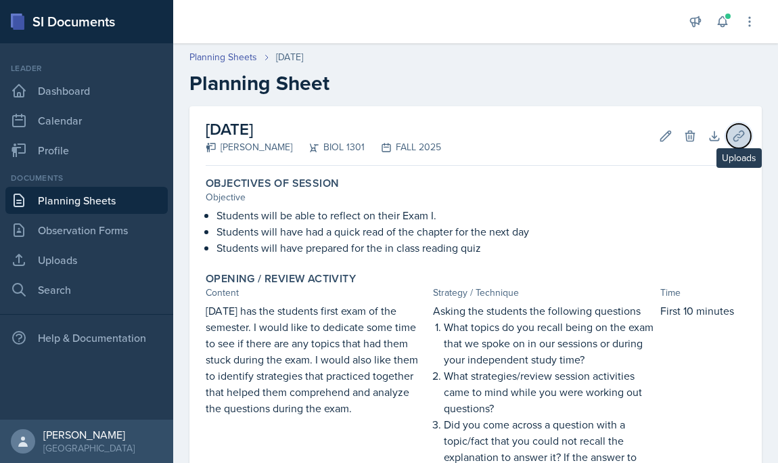
click at [735, 141] on icon at bounding box center [739, 136] width 14 height 14
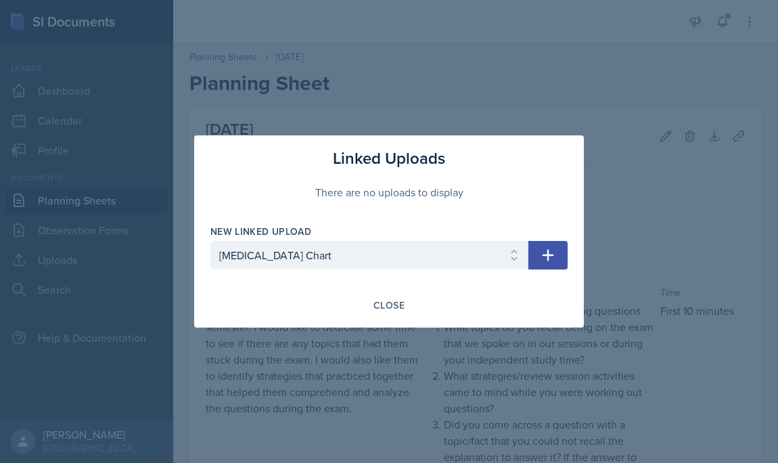
click at [556, 259] on button "button" at bounding box center [547, 255] width 39 height 28
select select
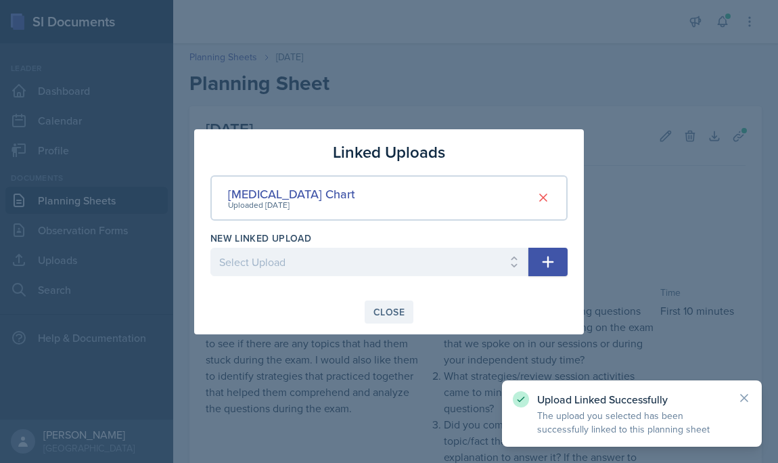
click at [375, 308] on div "Close" at bounding box center [388, 311] width 31 height 11
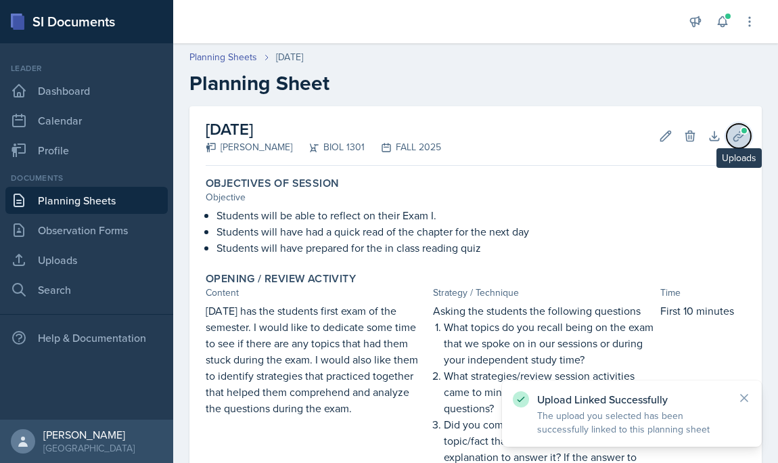
click at [732, 134] on icon at bounding box center [739, 136] width 14 height 14
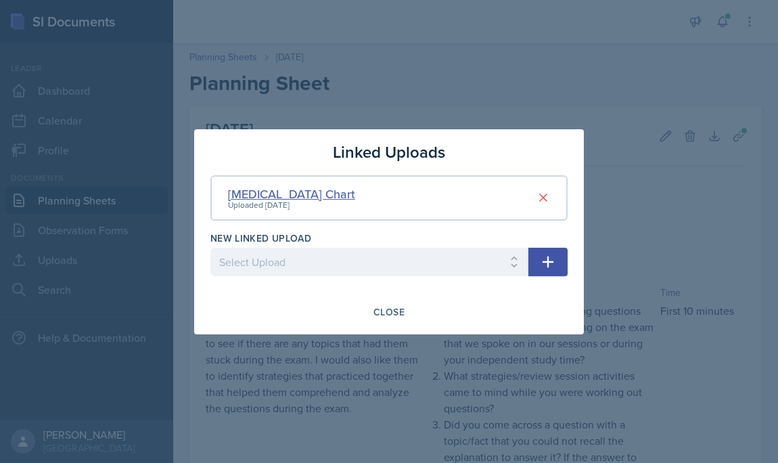
click at [307, 193] on div "[MEDICAL_DATA] Chart" at bounding box center [291, 194] width 127 height 18
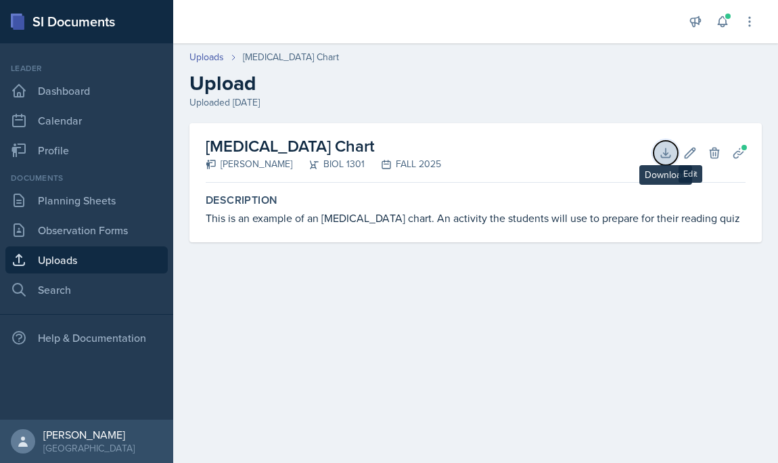
click at [668, 150] on icon at bounding box center [666, 153] width 14 height 14
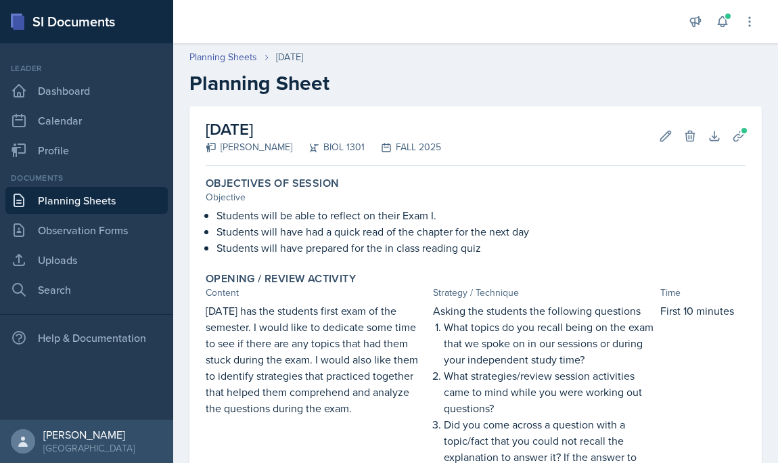
click at [650, 140] on div "Edit Delete" at bounding box center [672, 136] width 49 height 14
click at [666, 140] on icon at bounding box center [666, 136] width 14 height 14
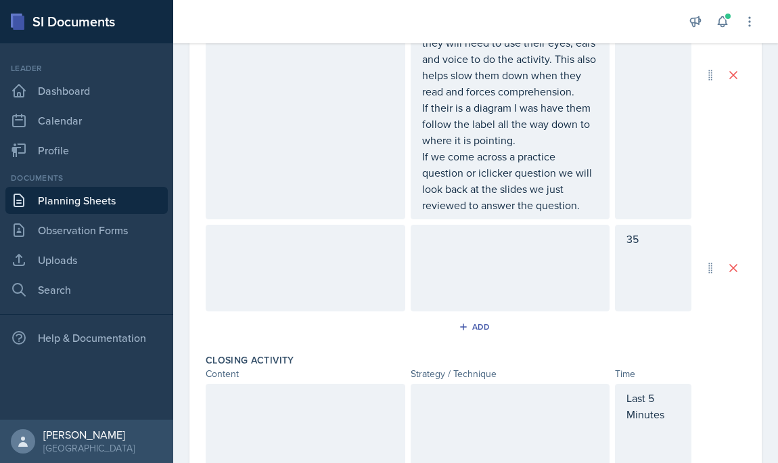
scroll to position [873, 0]
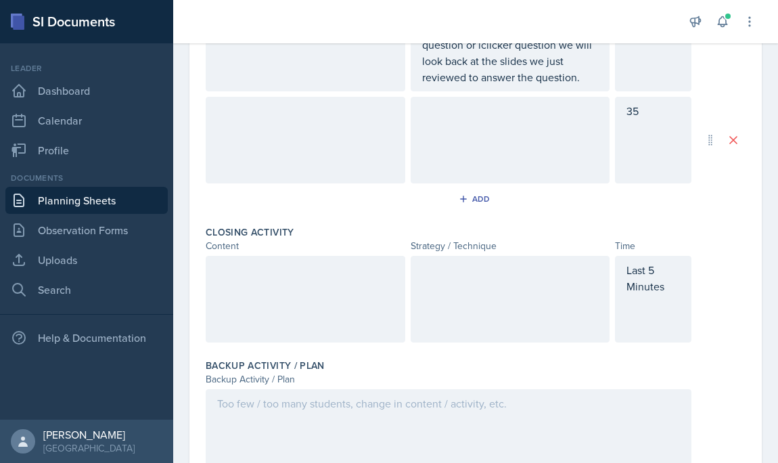
click at [700, 306] on div "Last 5 Minutes" at bounding box center [476, 299] width 540 height 87
click at [344, 300] on div at bounding box center [306, 299] width 200 height 87
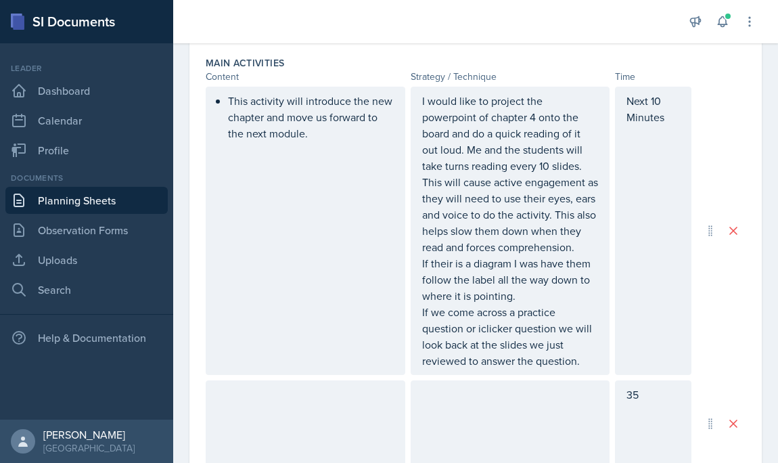
scroll to position [593, 0]
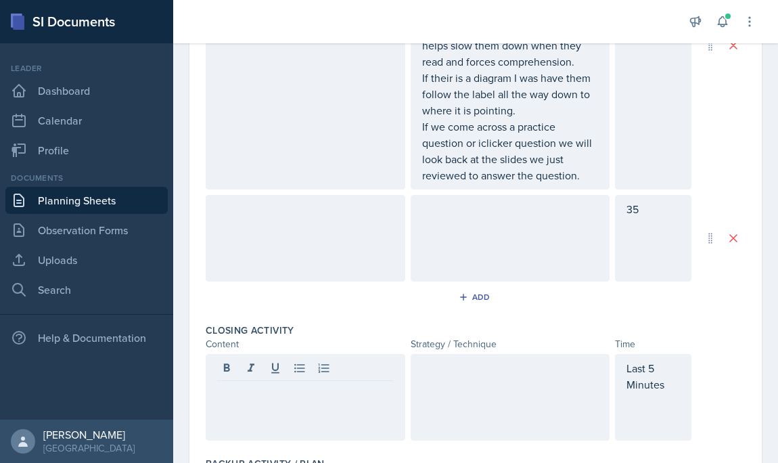
click at [348, 229] on div at bounding box center [306, 238] width 200 height 87
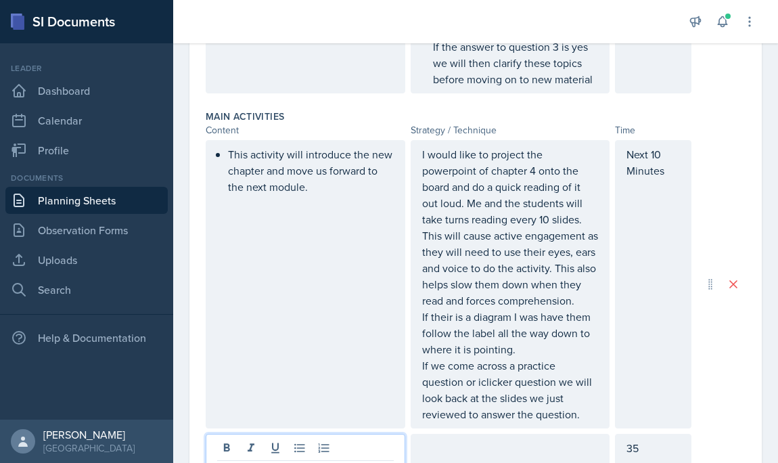
click at [325, 193] on p "This activity will introduce the new chapter and move us forward to the next mo…" at bounding box center [311, 170] width 166 height 49
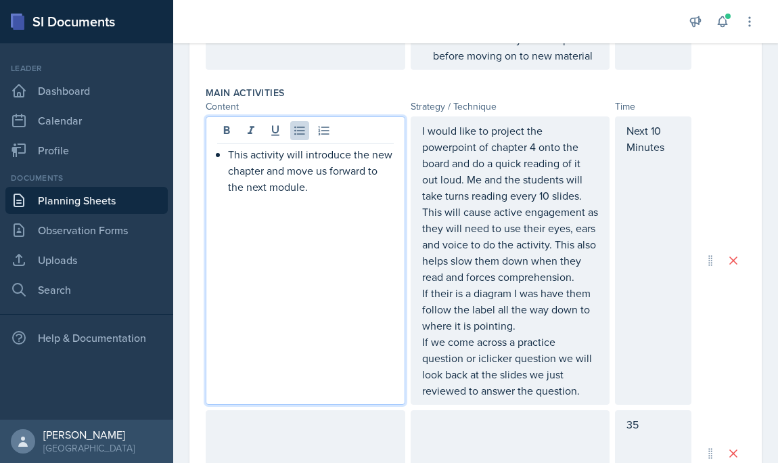
click at [228, 152] on p "This activity will introduce the new chapter and move us forward to the next mo…" at bounding box center [311, 170] width 166 height 49
click at [288, 192] on p "This activity will introduce the new chapter and move us forward to the next mo…" at bounding box center [305, 170] width 177 height 49
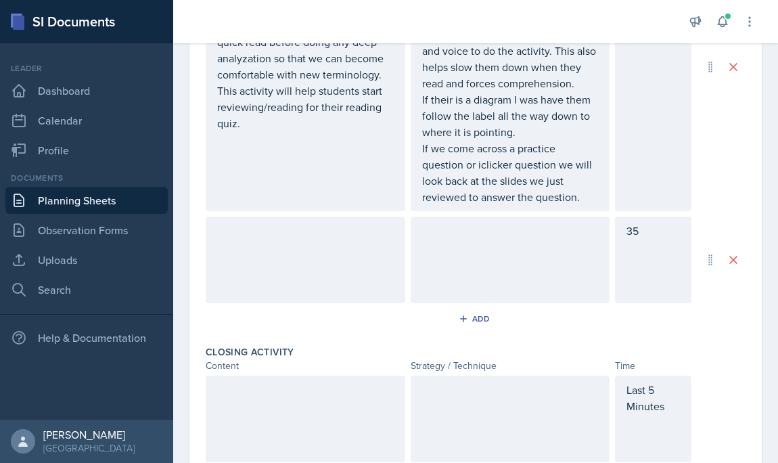
click at [317, 240] on div at bounding box center [306, 259] width 200 height 87
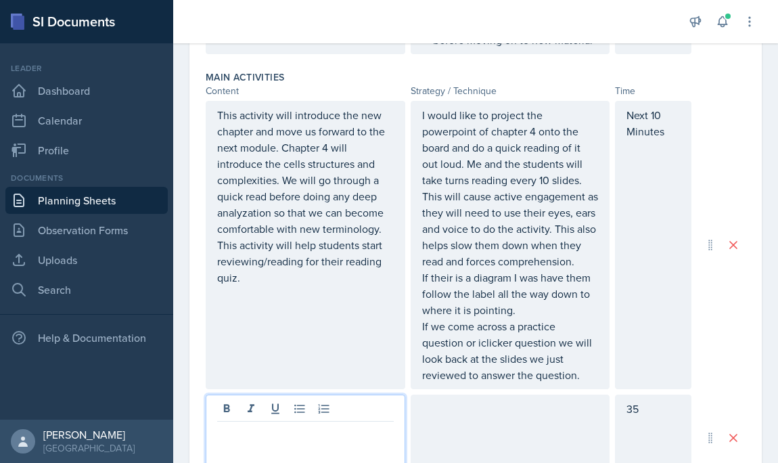
scroll to position [940, 0]
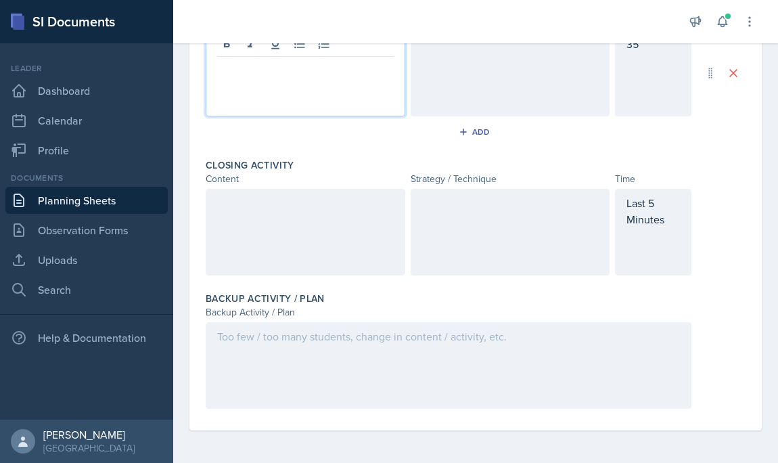
click at [286, 239] on div at bounding box center [306, 232] width 200 height 87
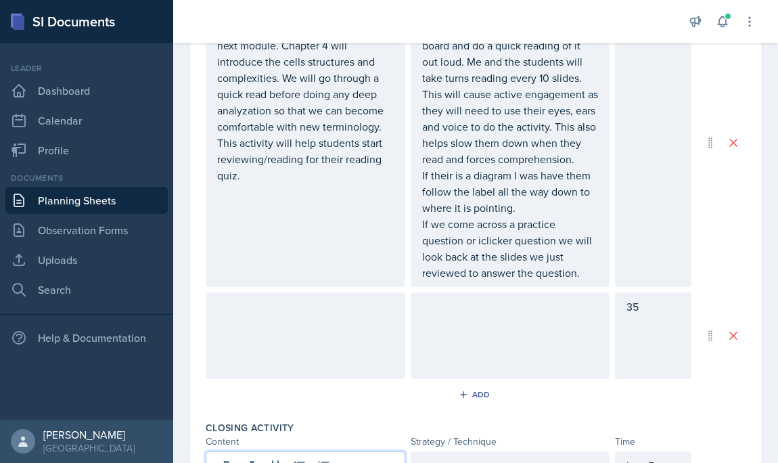
click at [453, 308] on p at bounding box center [510, 306] width 177 height 16
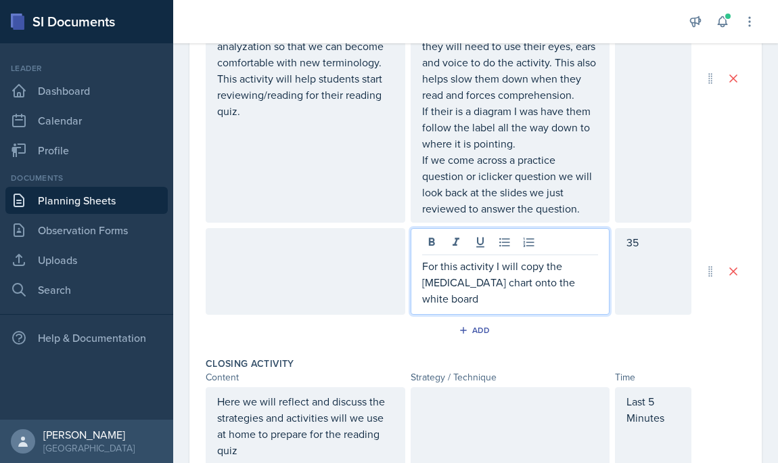
scroll to position [733, 0]
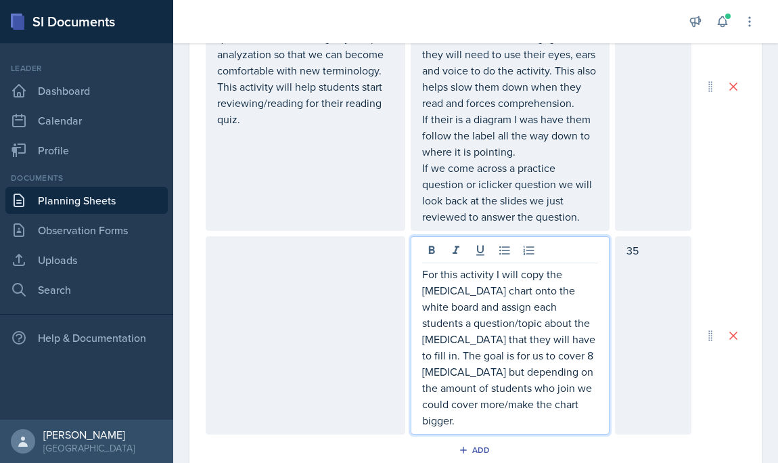
click at [549, 338] on p "For this activity I will copy the [MEDICAL_DATA] chart onto the white board and…" at bounding box center [510, 347] width 177 height 162
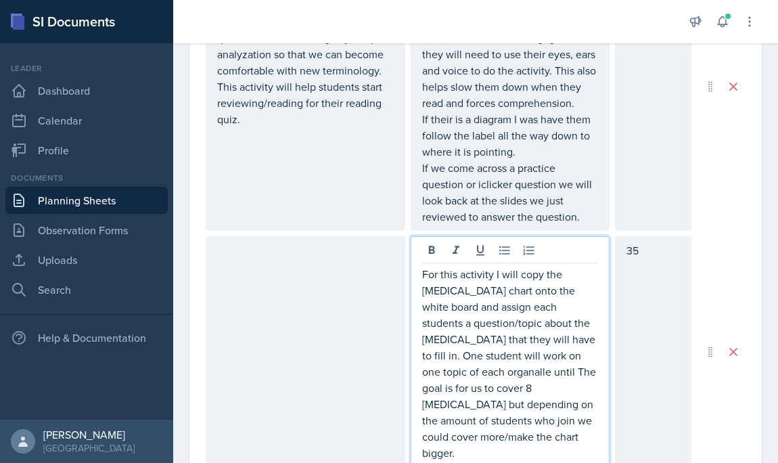
click at [572, 343] on p "For this activity I will copy the [MEDICAL_DATA] chart onto the white board and…" at bounding box center [510, 363] width 177 height 195
click at [493, 371] on p "For this activity I will copy the [MEDICAL_DATA] chart onto the white board and…" at bounding box center [510, 363] width 177 height 195
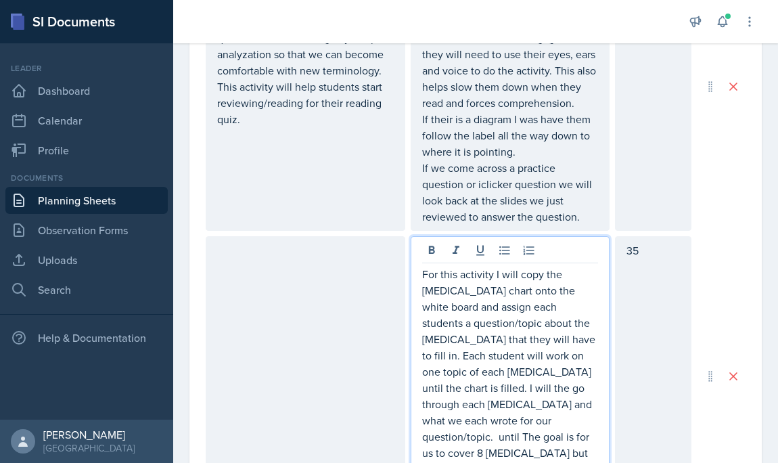
click at [555, 423] on p "For this activity I will copy the [MEDICAL_DATA] chart onto the white board and…" at bounding box center [510, 388] width 177 height 244
click at [533, 444] on p "Ex:" at bounding box center [510, 452] width 177 height 16
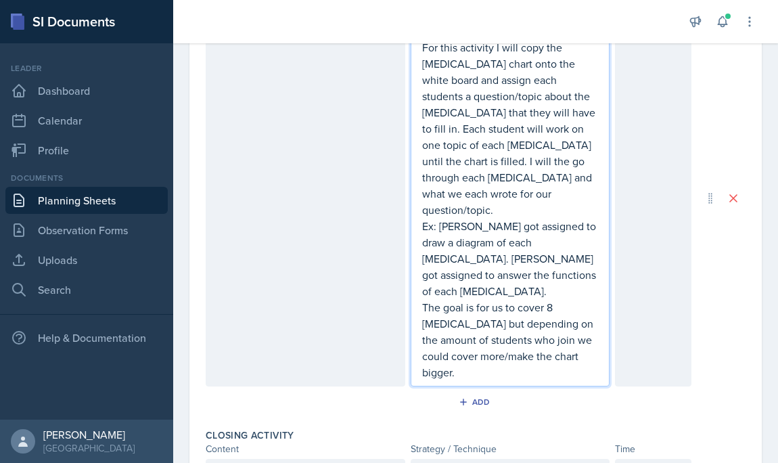
scroll to position [962, 0]
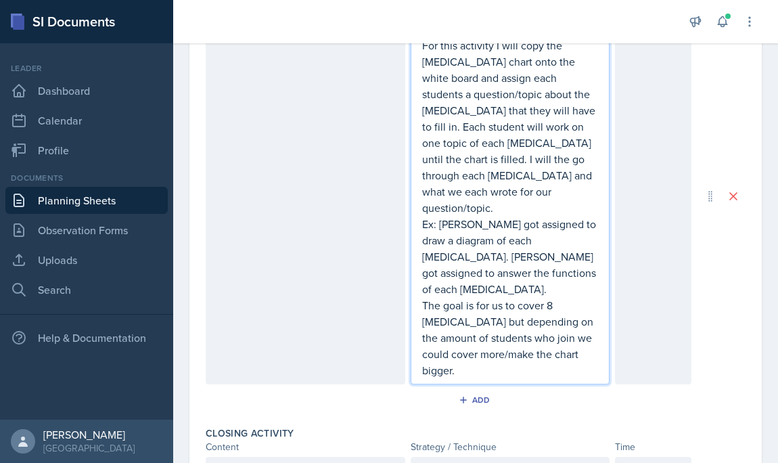
click at [497, 344] on p "The goal is for us to cover 8 [MEDICAL_DATA] but depending on the amount of stu…" at bounding box center [510, 337] width 177 height 81
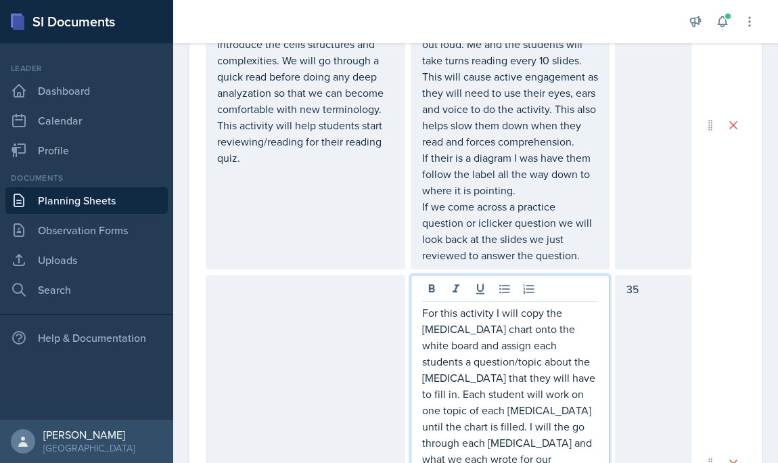
click at [627, 292] on p "35" at bounding box center [652, 289] width 53 height 16
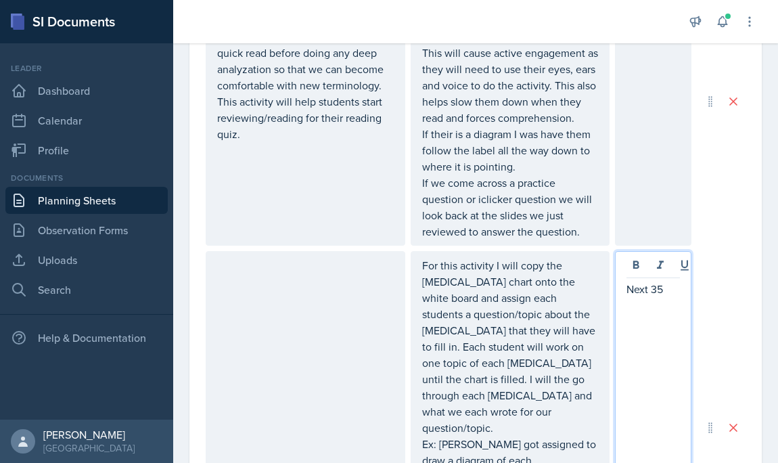
click at [671, 300] on div "Next 35" at bounding box center [653, 427] width 76 height 353
click at [670, 284] on p "Next 35" at bounding box center [652, 289] width 53 height 16
click at [309, 300] on div at bounding box center [306, 427] width 200 height 353
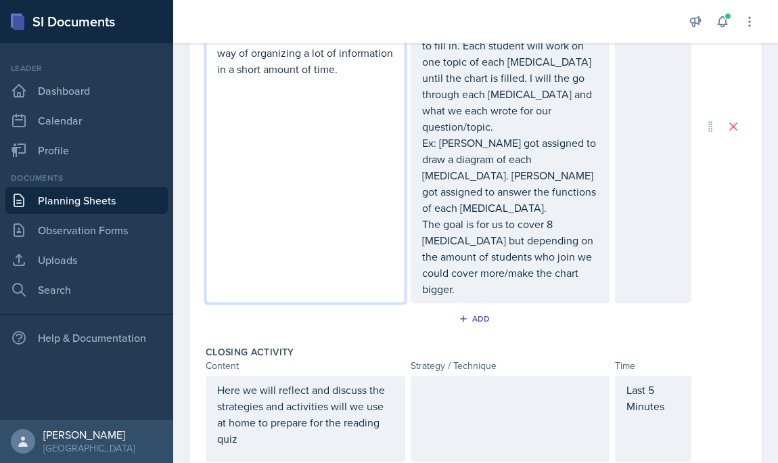
scroll to position [1155, 0]
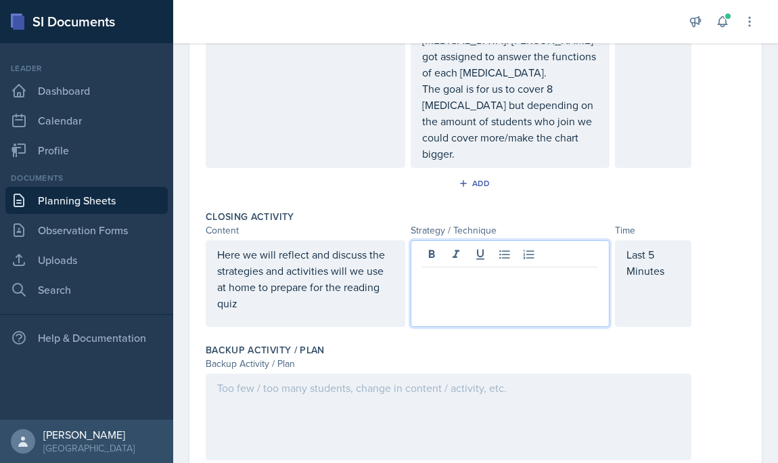
click at [481, 270] on p at bounding box center [510, 278] width 177 height 16
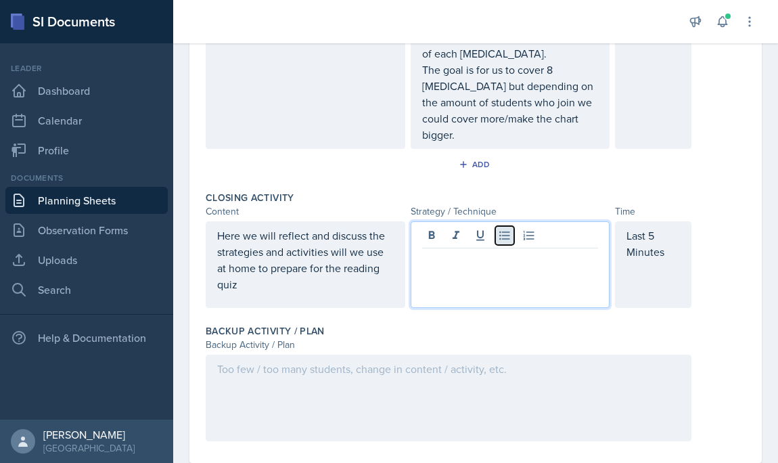
click at [502, 229] on icon at bounding box center [505, 236] width 14 height 14
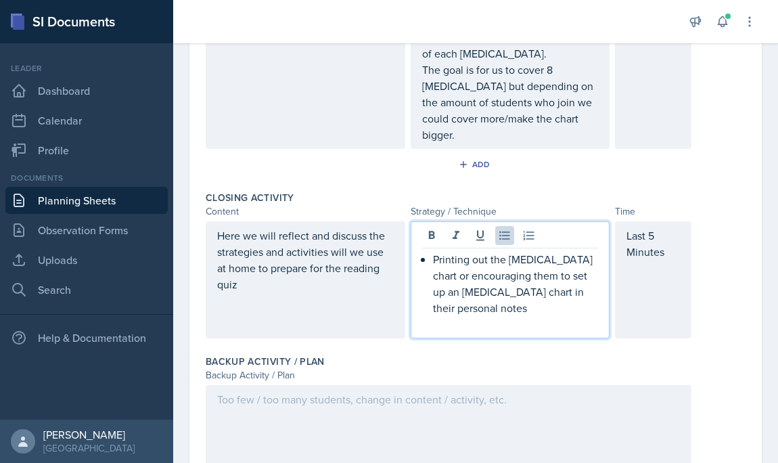
click at [398, 385] on div at bounding box center [449, 428] width 486 height 87
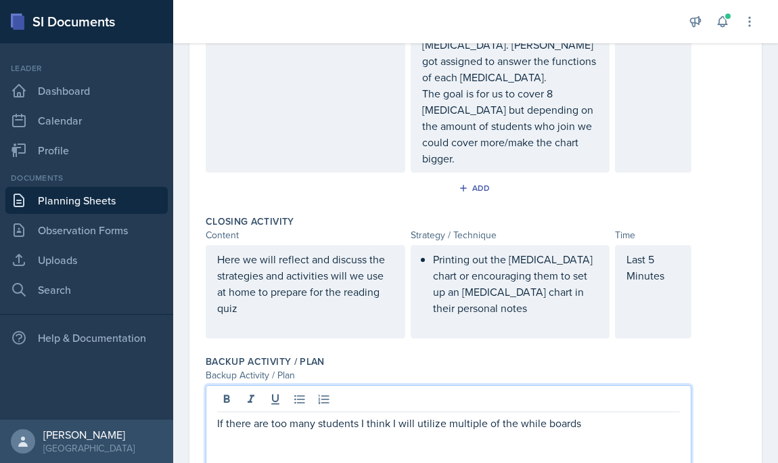
scroll to position [1106, 0]
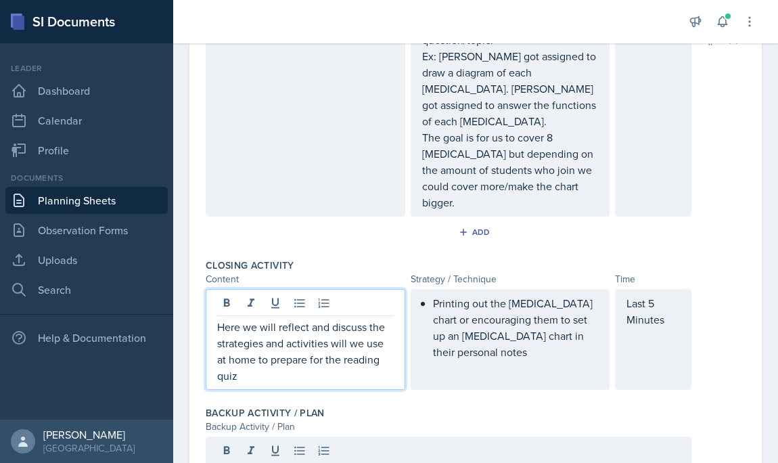
click at [362, 319] on p "Here we will reflect and discuss the strategies and activities will we use at h…" at bounding box center [305, 351] width 177 height 65
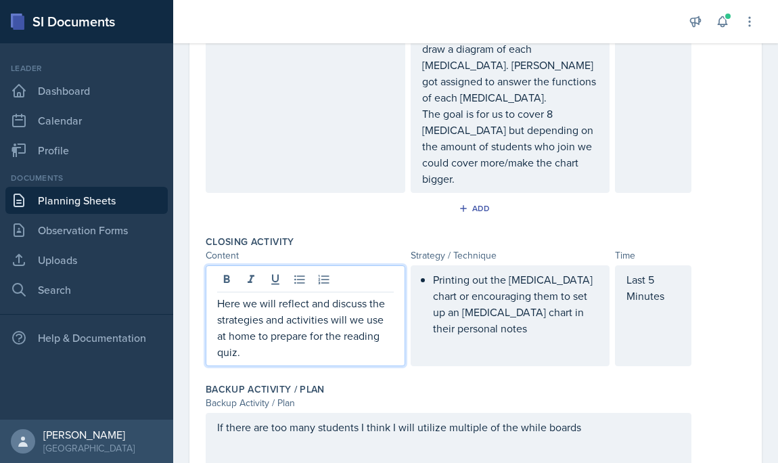
click at [526, 311] on li "Printing out the [MEDICAL_DATA] chart or encouraging them to set up an [MEDICAL…" at bounding box center [516, 311] width 166 height 81
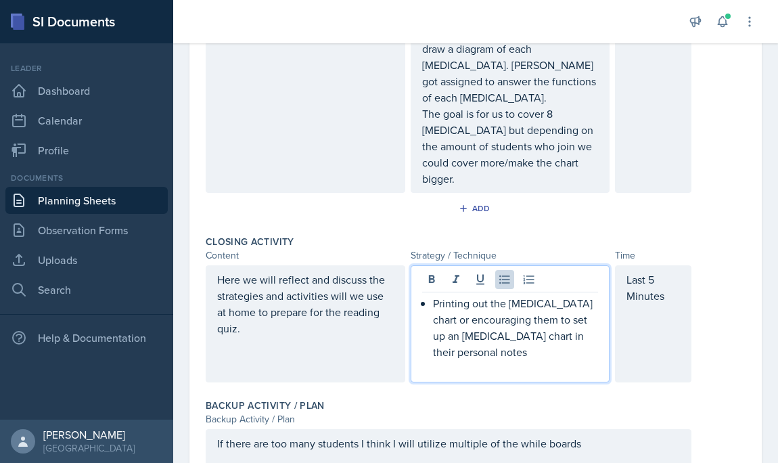
click at [495, 325] on p "Printing out the [MEDICAL_DATA] chart or encouraging them to set up an [MEDICAL…" at bounding box center [516, 327] width 166 height 65
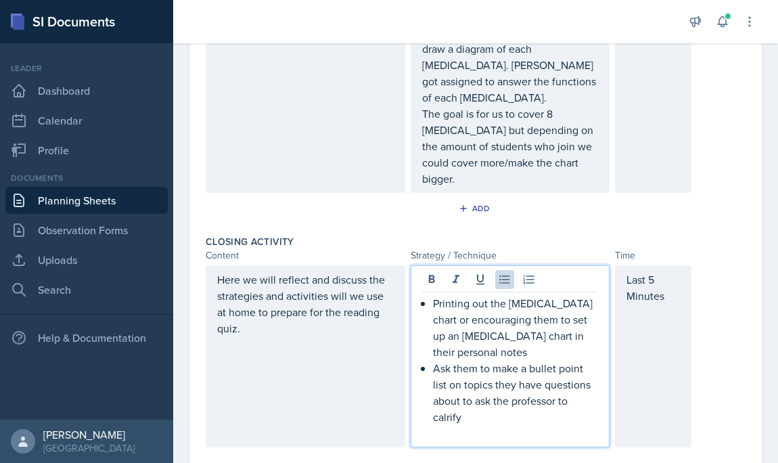
click at [459, 371] on p "Ask them to make a bullet point list on topics they have questions about to ask…" at bounding box center [516, 392] width 166 height 65
click at [494, 425] on p at bounding box center [516, 433] width 166 height 16
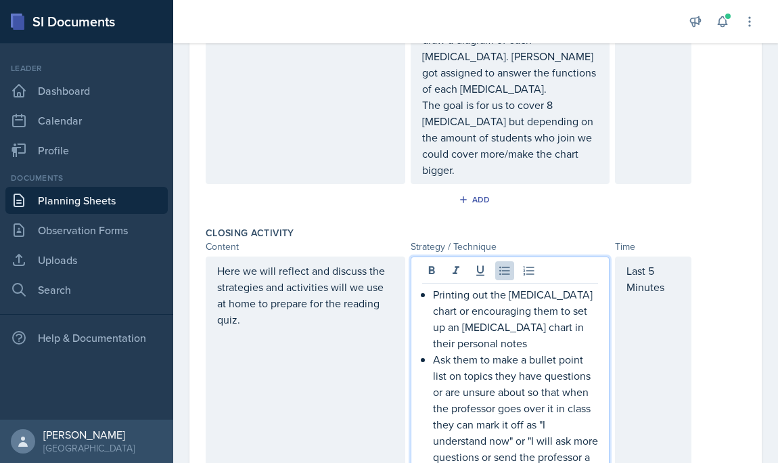
scroll to position [1334, 0]
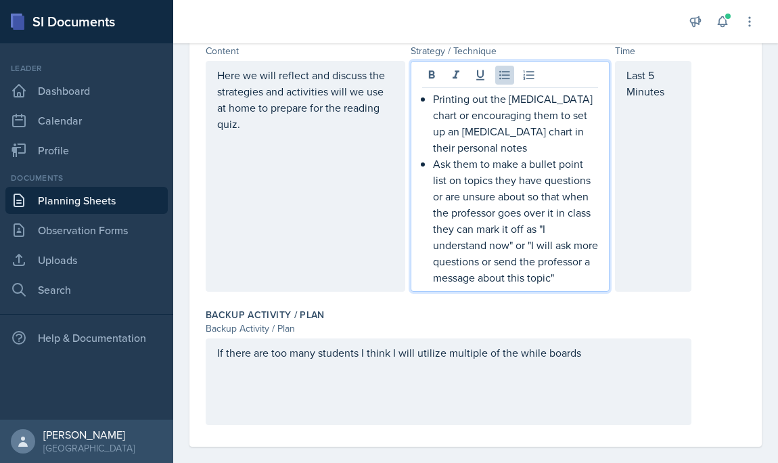
click at [595, 346] on div "If there are too many students I think I will utilize multiple of the while boa…" at bounding box center [449, 381] width 486 height 87
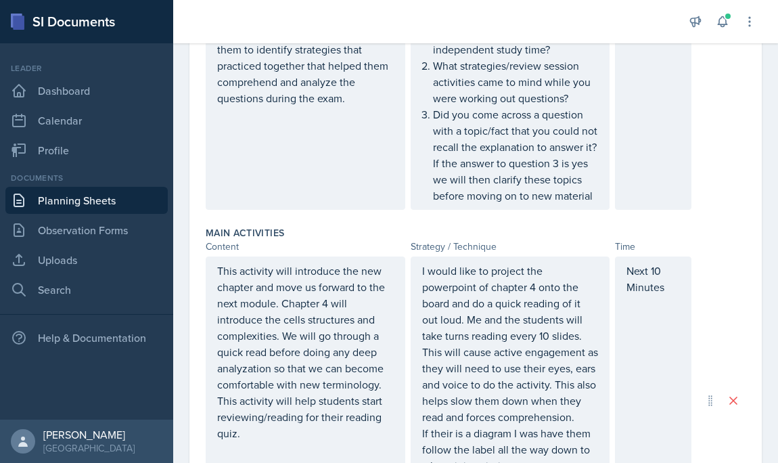
scroll to position [0, 0]
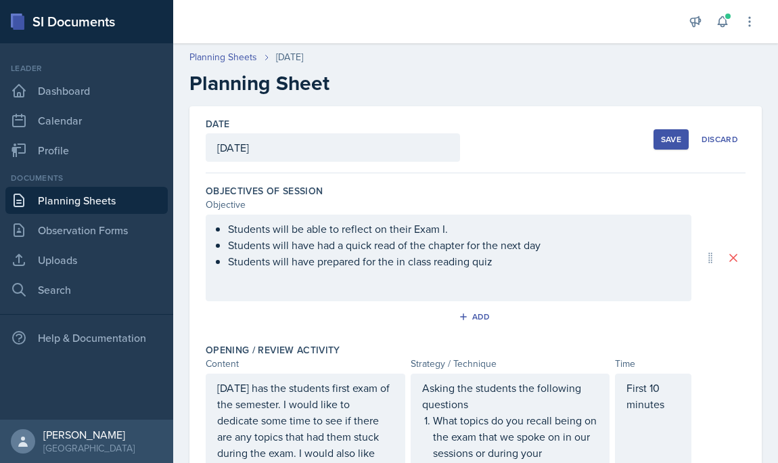
click at [668, 135] on div "Save" at bounding box center [671, 139] width 20 height 11
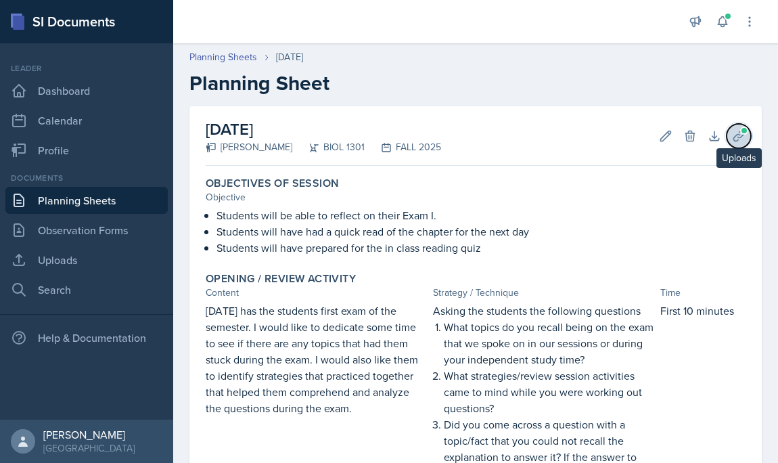
click at [733, 132] on icon at bounding box center [739, 136] width 14 height 14
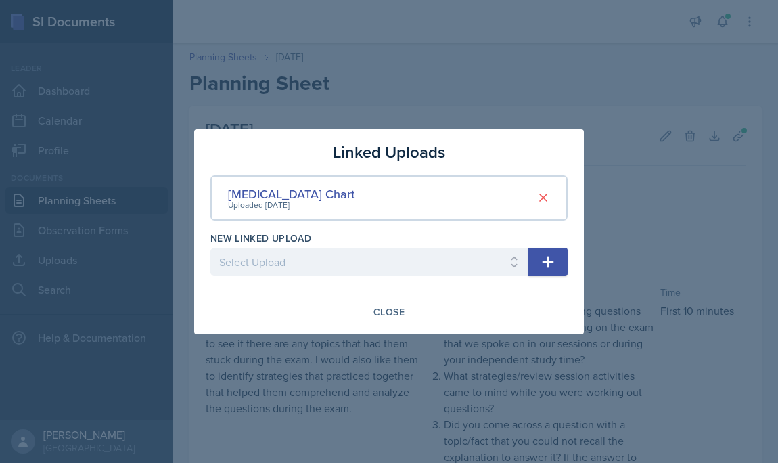
click at [645, 55] on div at bounding box center [389, 231] width 778 height 463
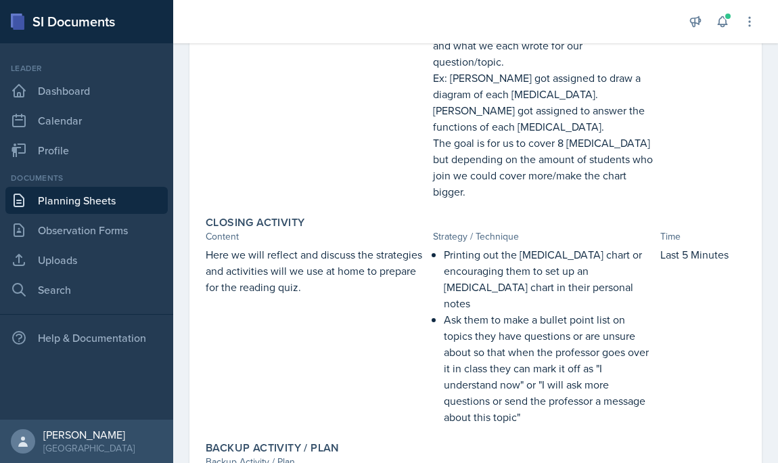
scroll to position [915, 0]
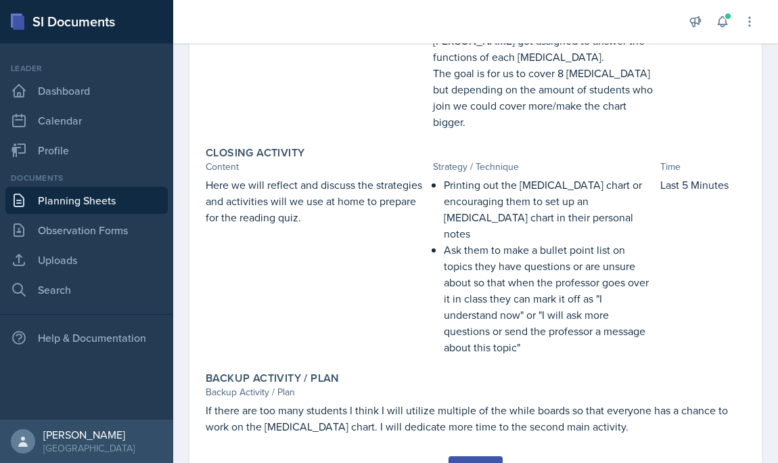
click at [481, 462] on div "Submit" at bounding box center [475, 467] width 36 height 11
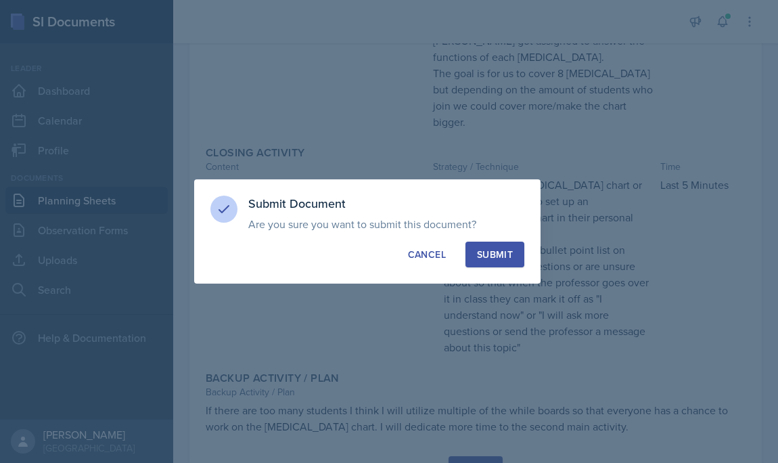
click at [502, 256] on div "Submit" at bounding box center [495, 255] width 36 height 14
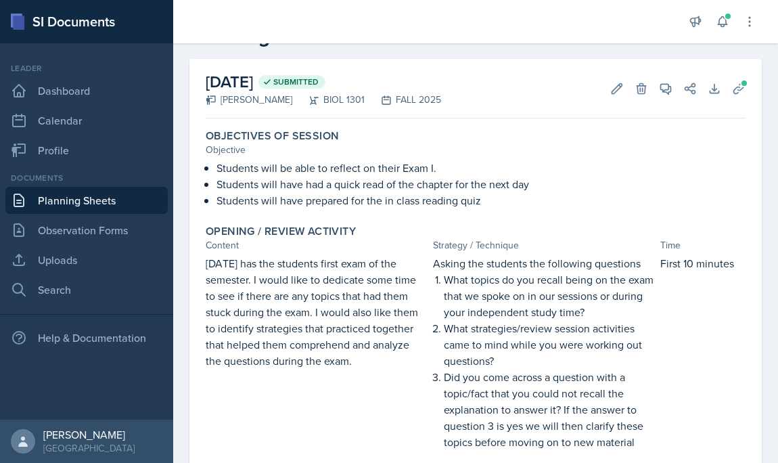
scroll to position [0, 0]
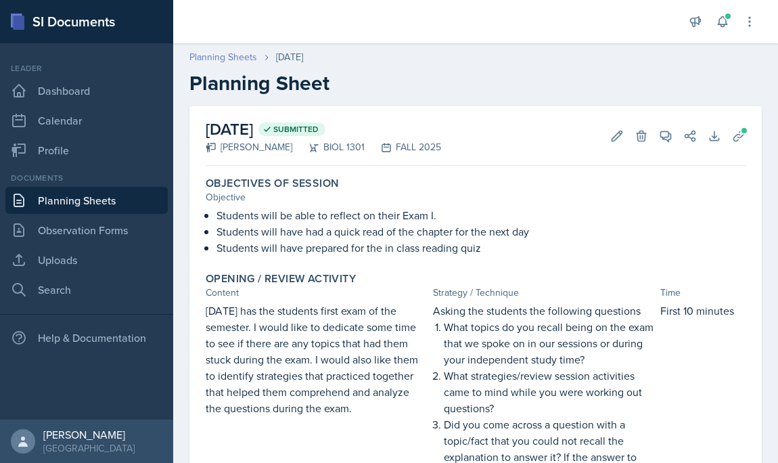
click at [234, 53] on link "Planning Sheets" at bounding box center [223, 57] width 68 height 14
